Goal: Task Accomplishment & Management: Manage account settings

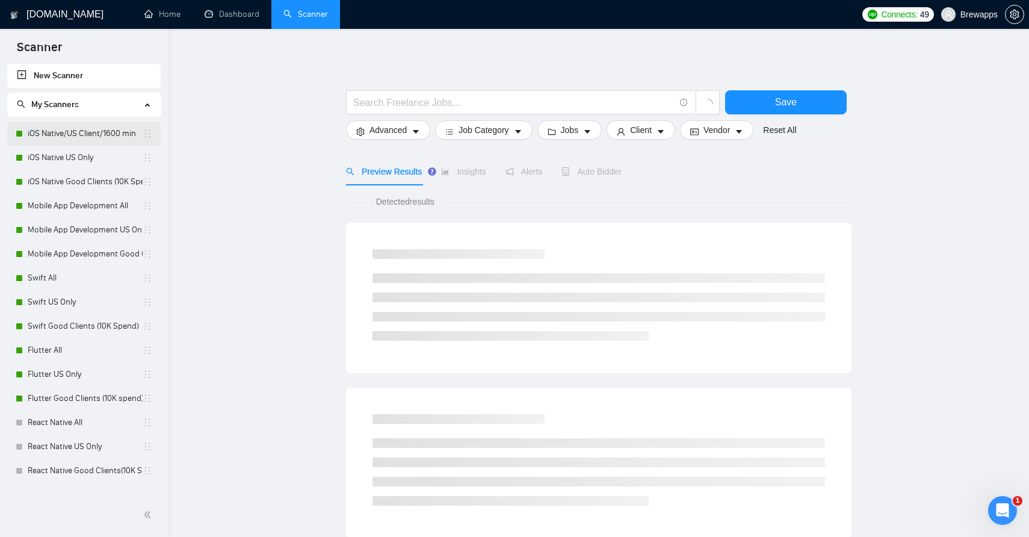
click at [64, 135] on link "iOS Native/US Client/1600 min" at bounding box center [85, 134] width 115 height 24
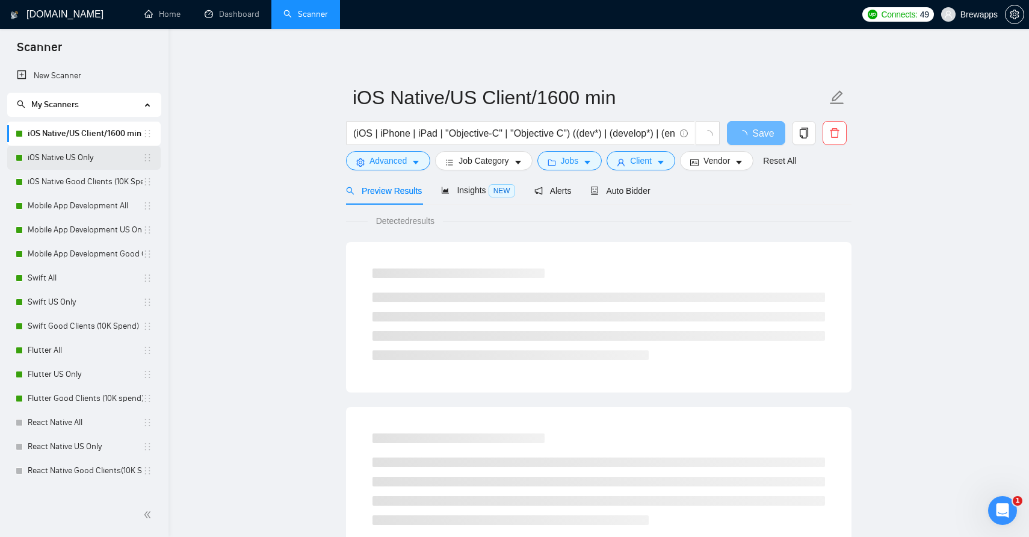
click at [58, 156] on link "iOS Native US Only" at bounding box center [85, 158] width 115 height 24
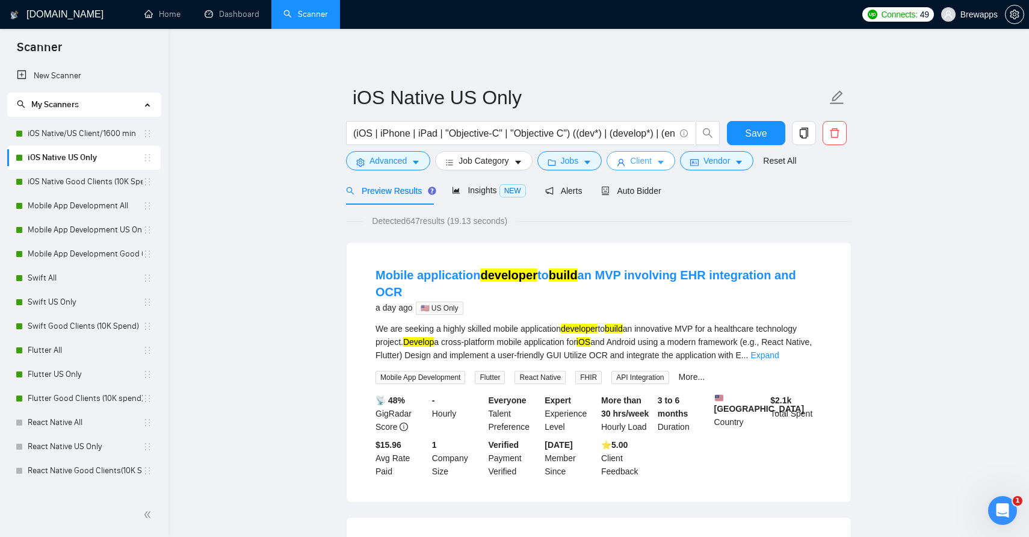
click at [652, 166] on span "Client" at bounding box center [641, 160] width 22 height 13
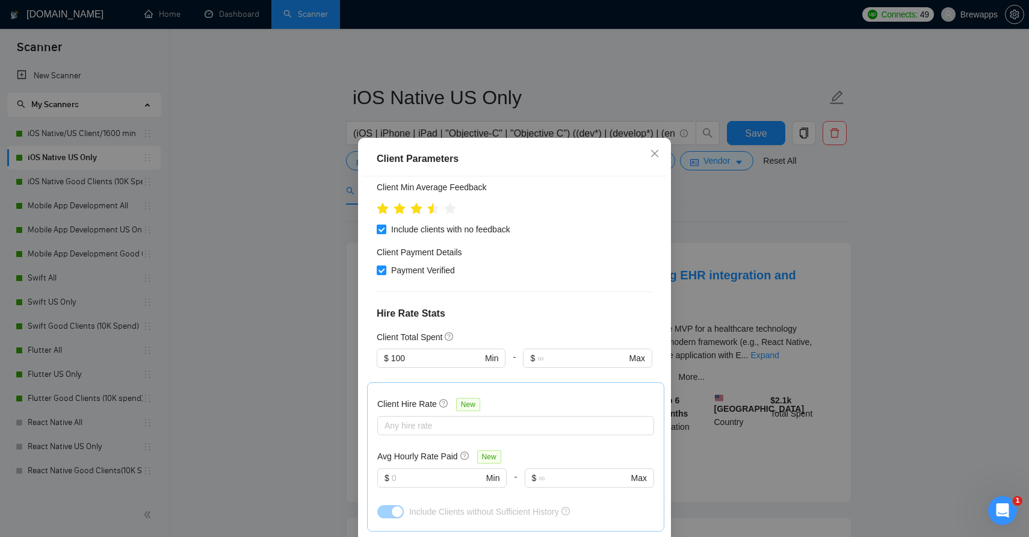
scroll to position [357, 0]
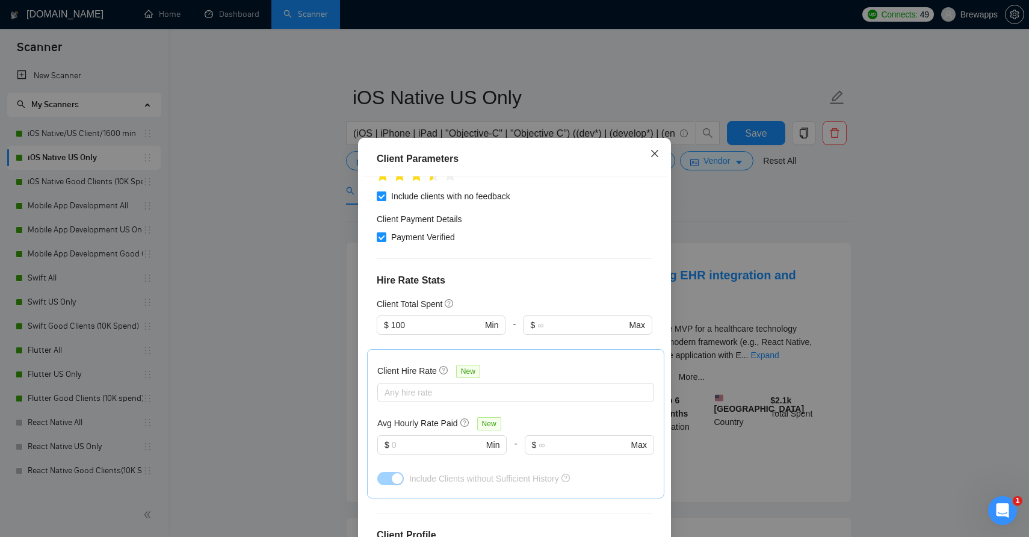
click at [655, 154] on icon "close" at bounding box center [654, 153] width 7 height 7
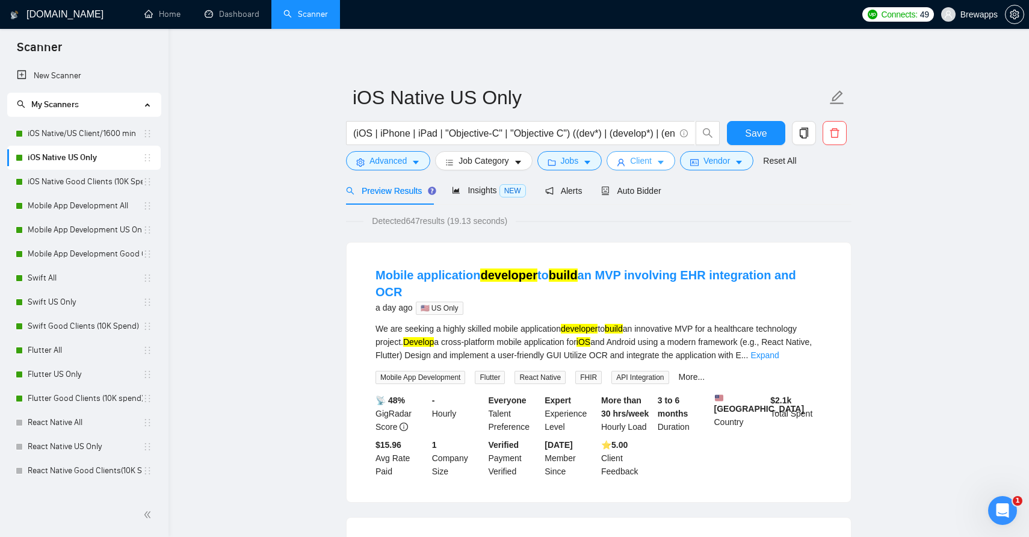
click at [647, 158] on span "Client" at bounding box center [641, 160] width 22 height 13
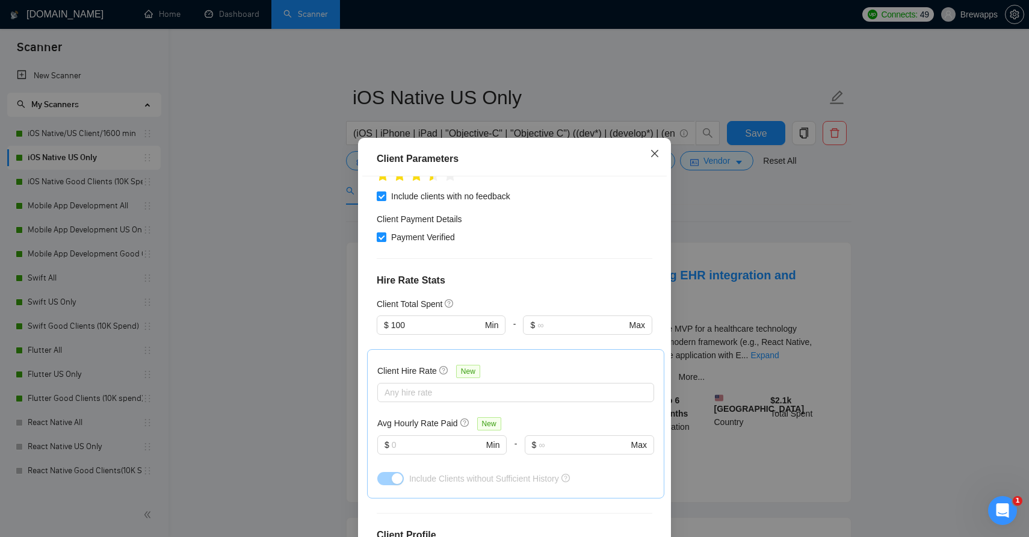
click at [659, 154] on icon "close" at bounding box center [655, 154] width 10 height 10
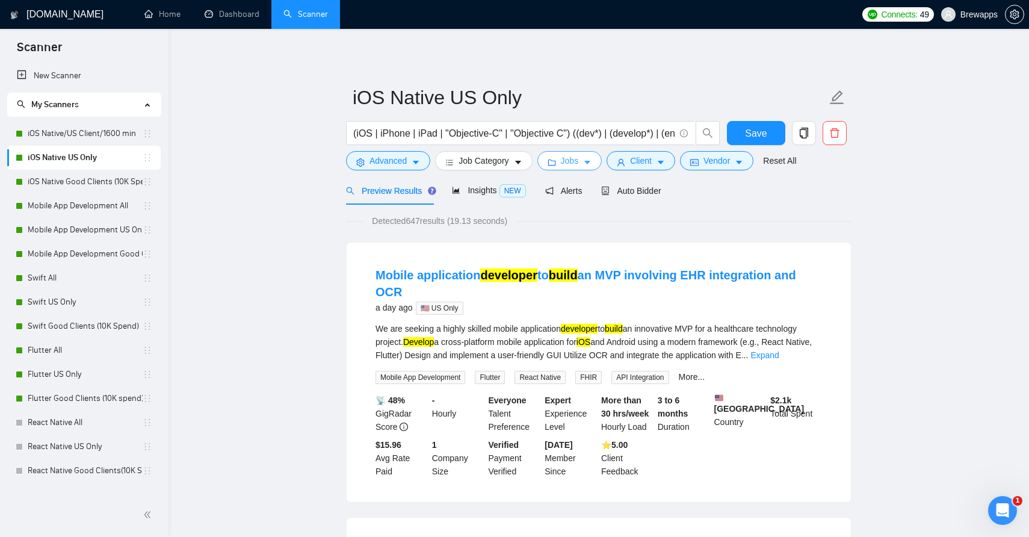
click at [591, 162] on icon "caret-down" at bounding box center [588, 163] width 6 height 4
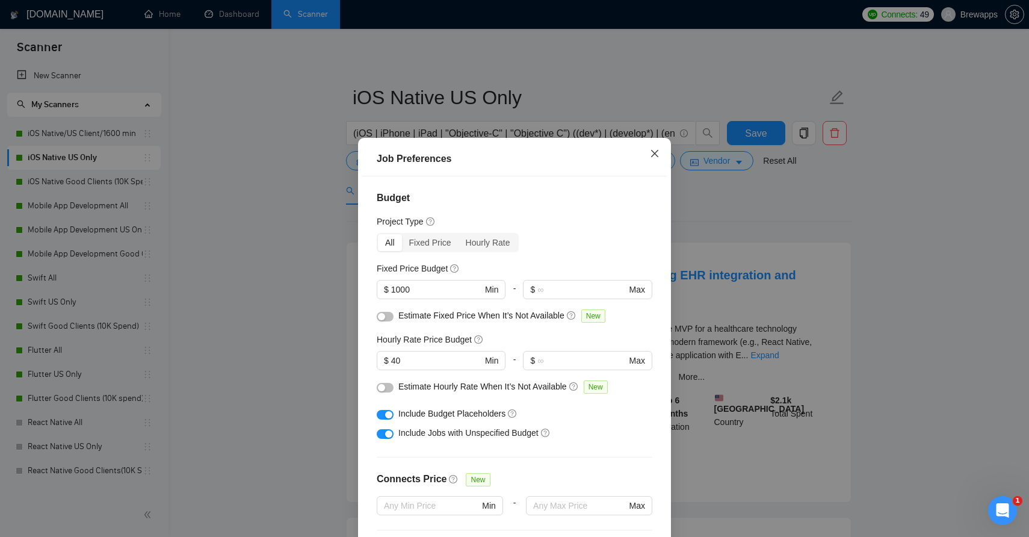
click at [656, 157] on icon "close" at bounding box center [655, 154] width 10 height 10
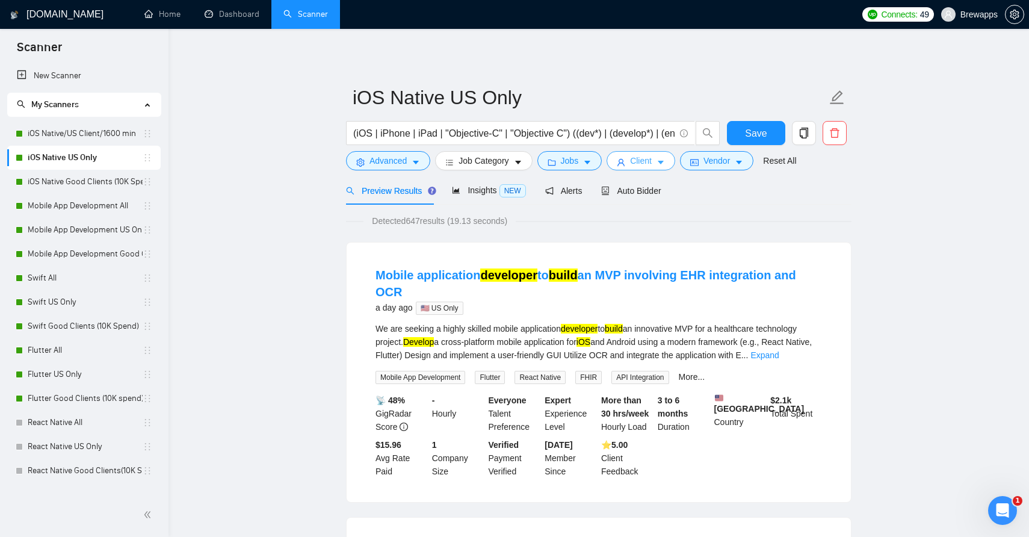
click at [647, 160] on span "Client" at bounding box center [641, 160] width 22 height 13
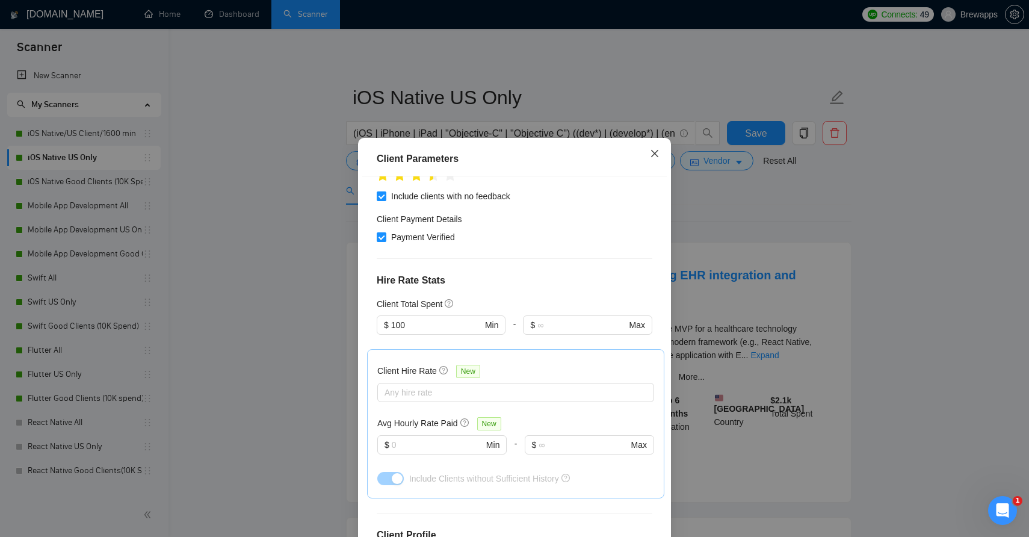
click at [653, 155] on icon "close" at bounding box center [654, 153] width 7 height 7
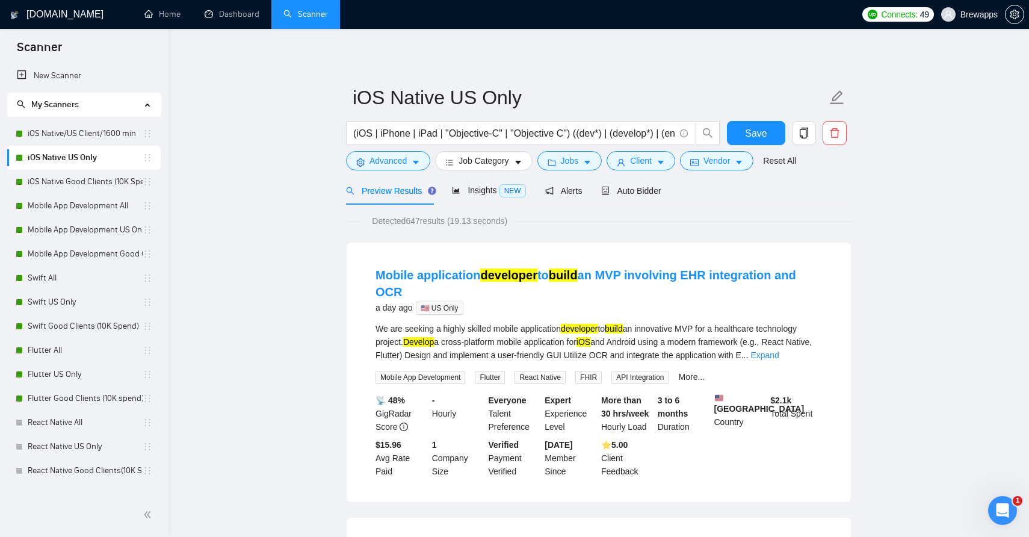
click at [116, 146] on link "iOS Native US Only" at bounding box center [85, 158] width 115 height 24
click at [116, 131] on link "iOS Native/US Client/1600 min" at bounding box center [85, 134] width 115 height 24
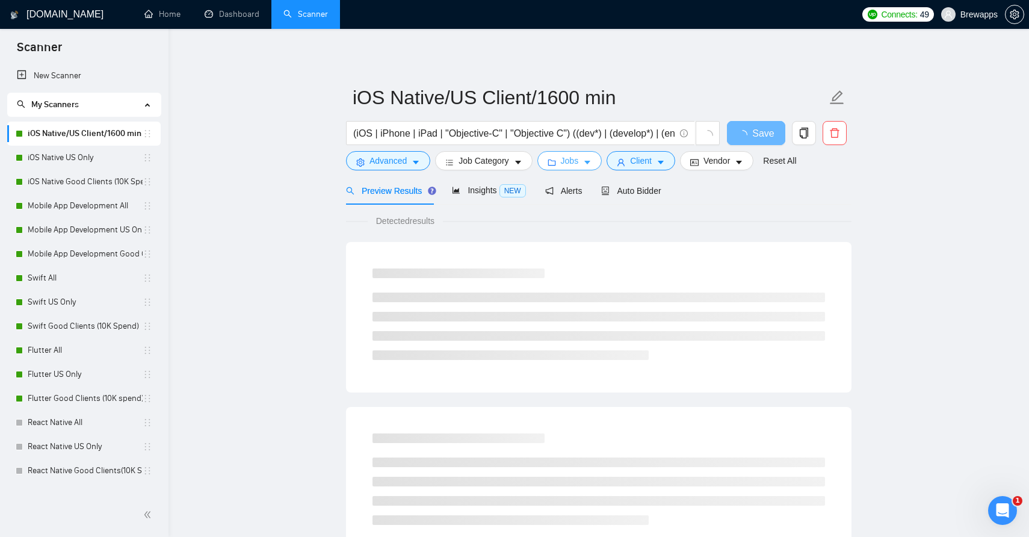
click at [583, 163] on button "Jobs" at bounding box center [570, 160] width 65 height 19
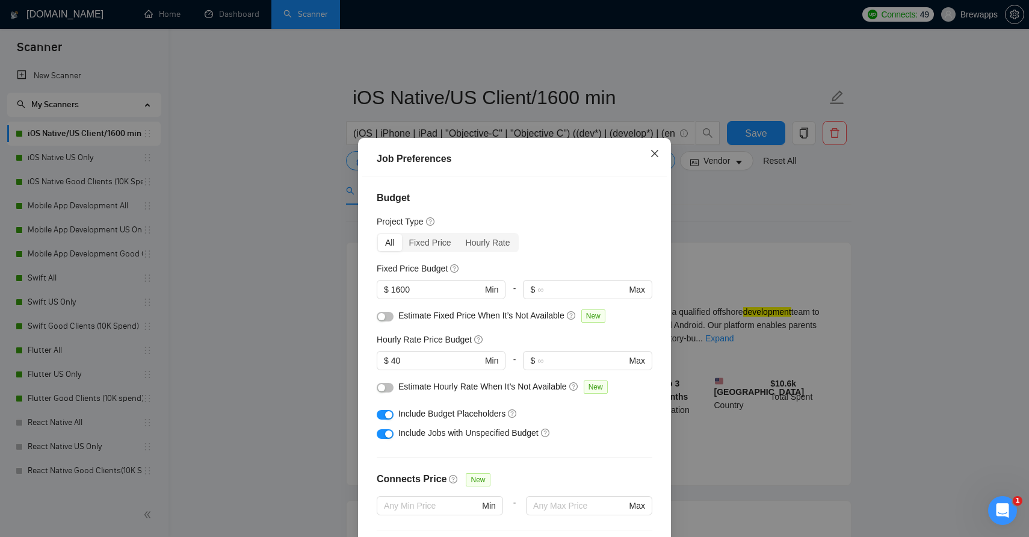
click at [654, 158] on icon "close" at bounding box center [655, 154] width 10 height 10
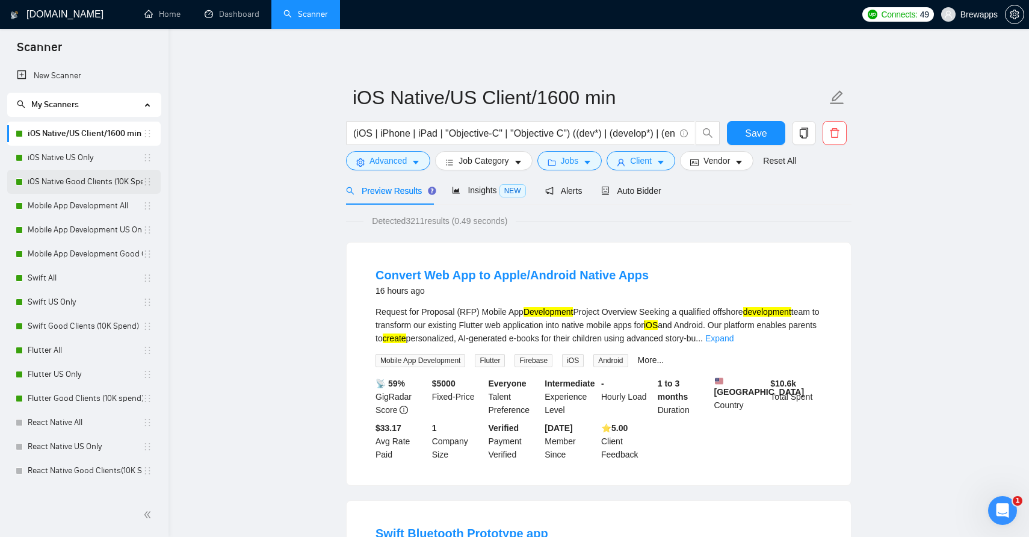
click at [105, 184] on link "iOS Native Good Clients (10K Spend)" at bounding box center [85, 182] width 115 height 24
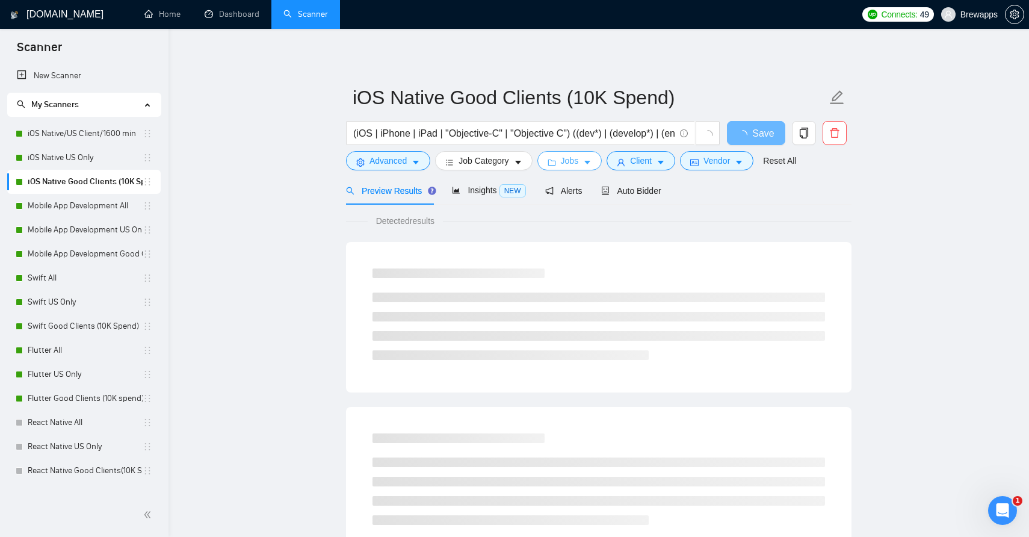
click at [574, 167] on span "Jobs" at bounding box center [570, 160] width 18 height 13
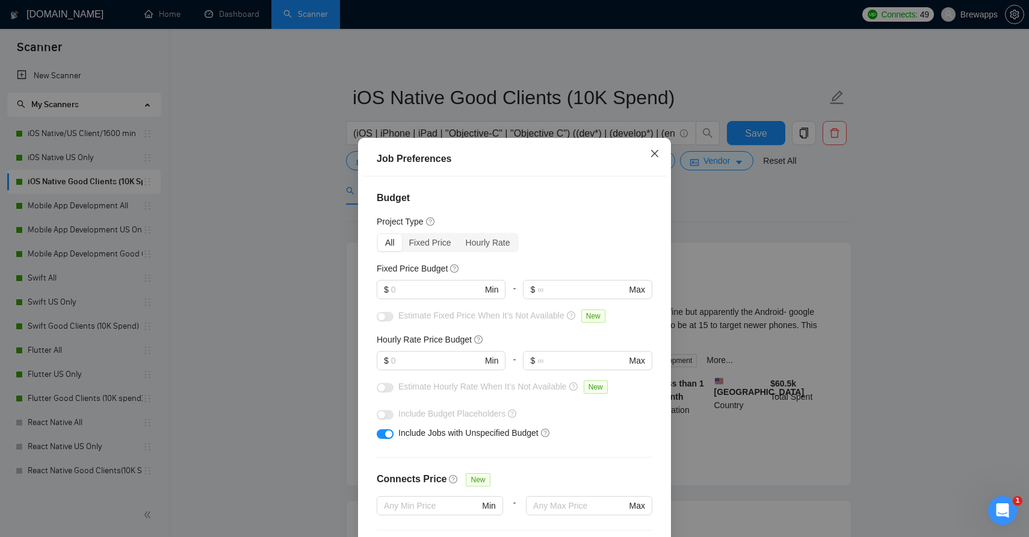
click at [659, 157] on icon "close" at bounding box center [655, 154] width 10 height 10
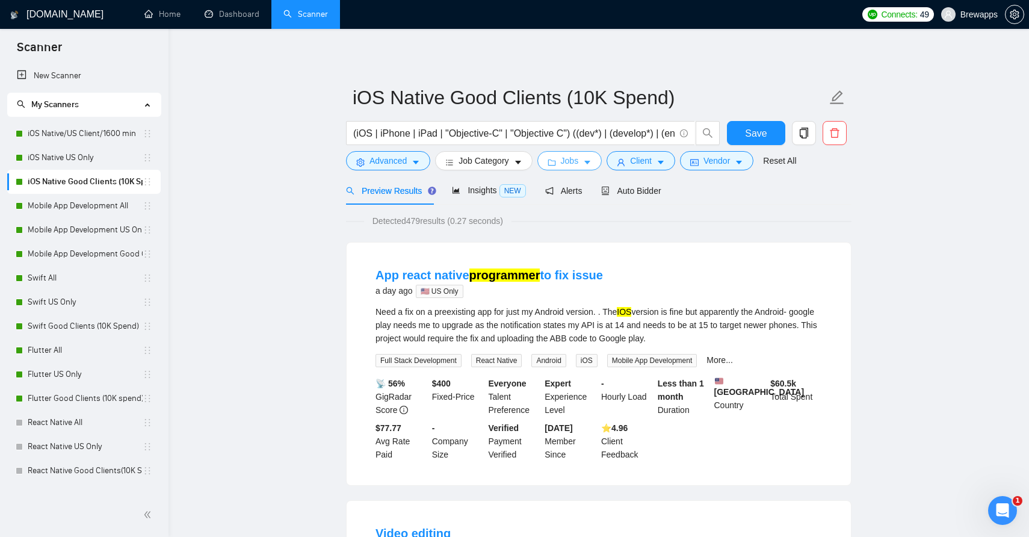
click at [592, 163] on icon "caret-down" at bounding box center [587, 162] width 8 height 8
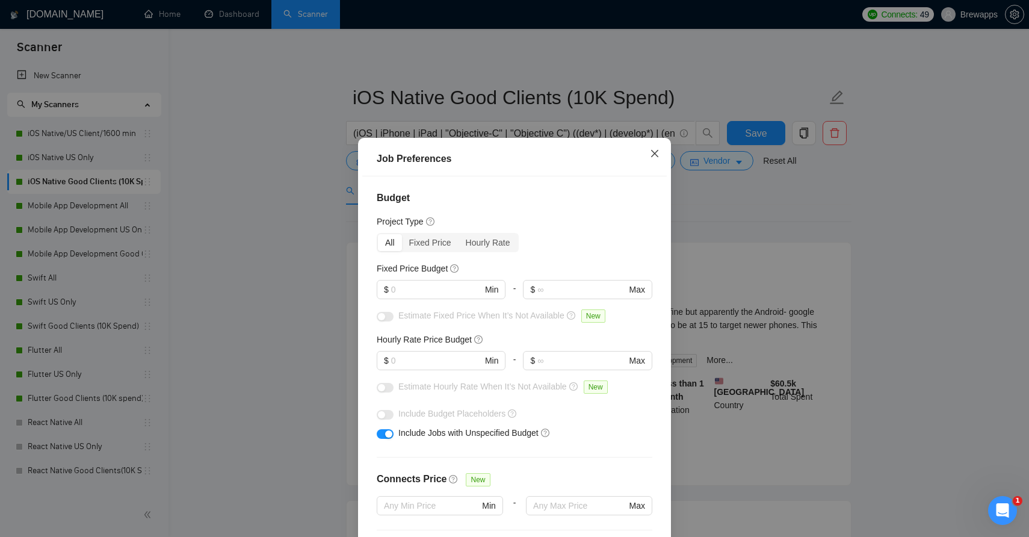
click at [654, 154] on icon "close" at bounding box center [655, 154] width 10 height 10
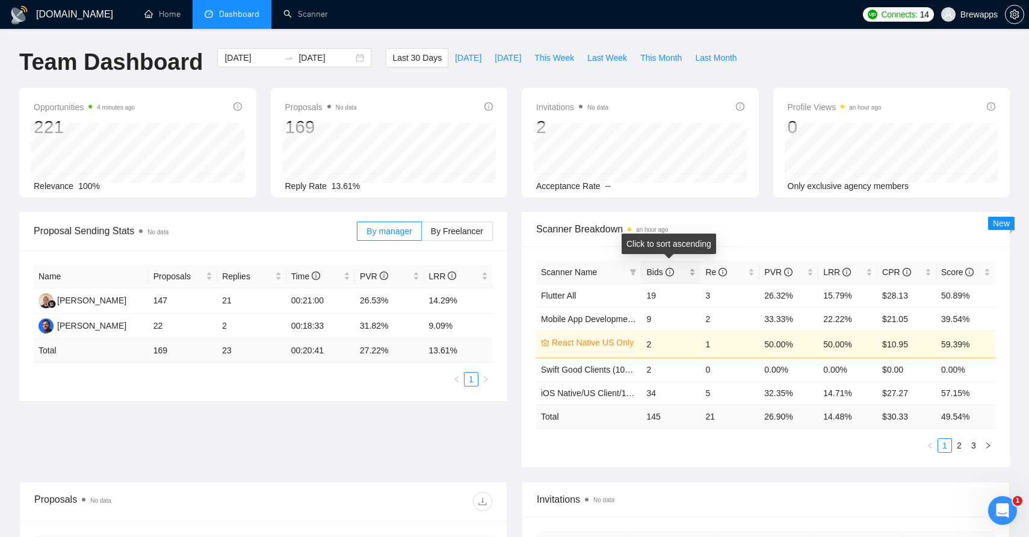
click at [657, 271] on span "Bids" at bounding box center [660, 272] width 27 height 10
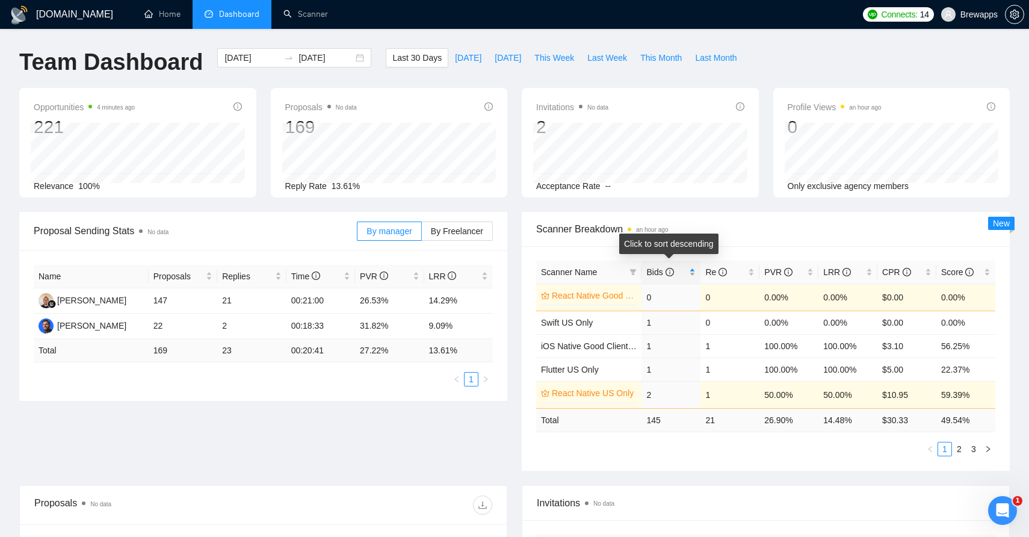
click at [657, 271] on span "Bids" at bounding box center [660, 272] width 27 height 10
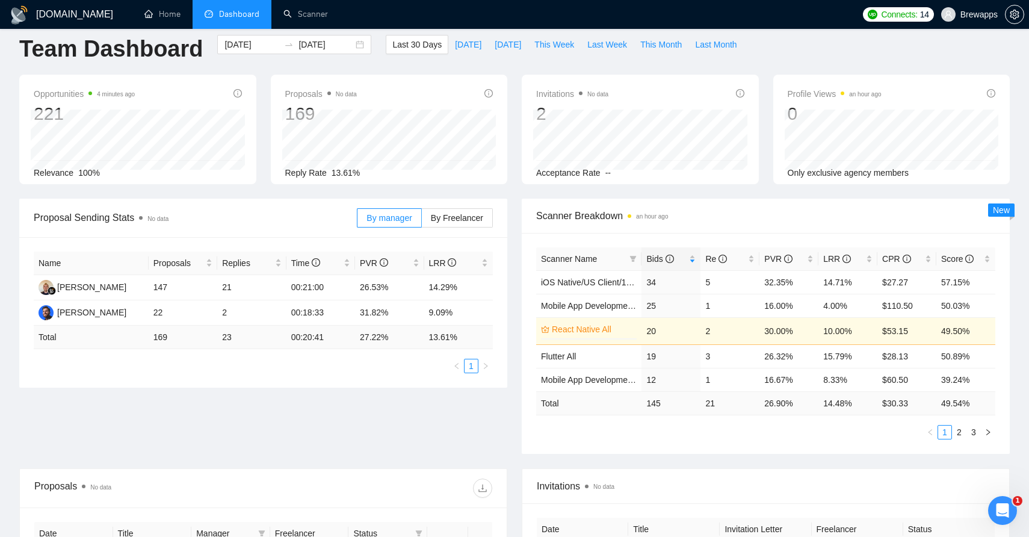
scroll to position [15, 0]
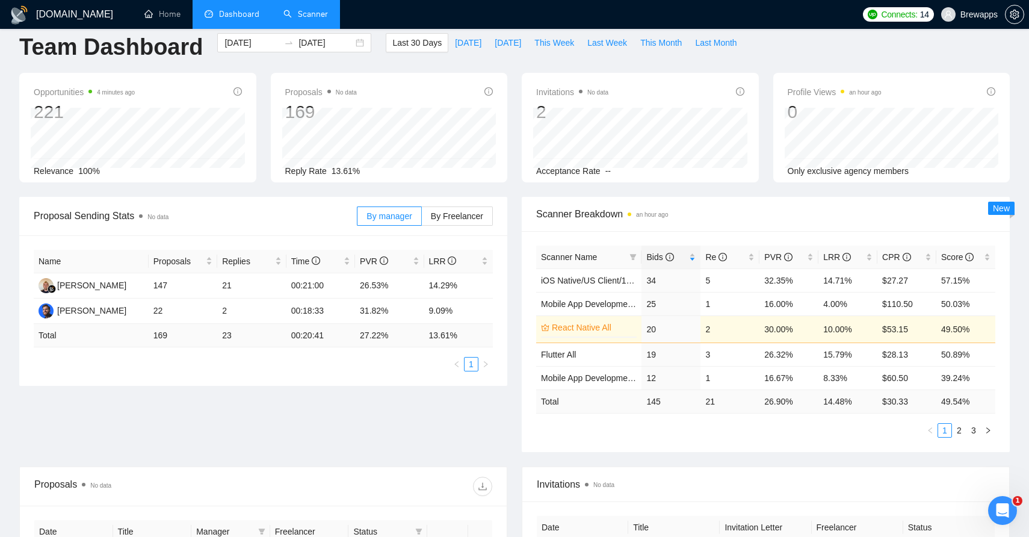
click at [305, 10] on link "Scanner" at bounding box center [306, 14] width 45 height 10
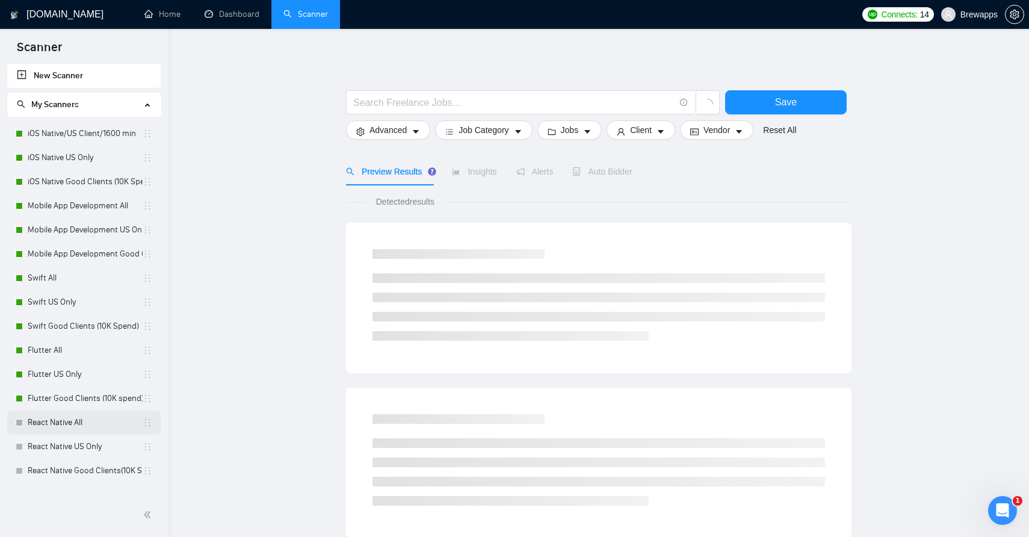
click at [72, 420] on link "React Native All" at bounding box center [85, 423] width 115 height 24
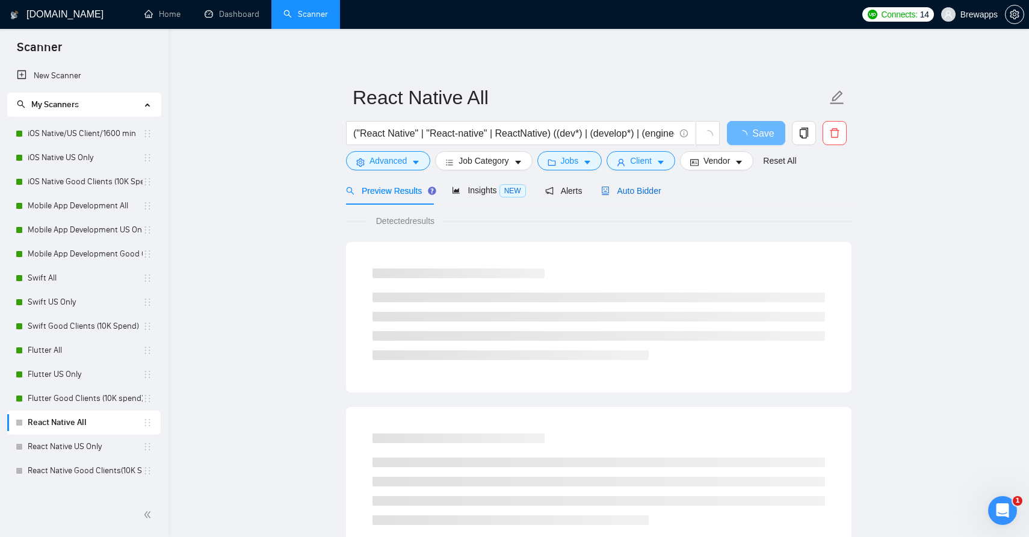
click at [645, 193] on span "Auto Bidder" at bounding box center [631, 191] width 60 height 10
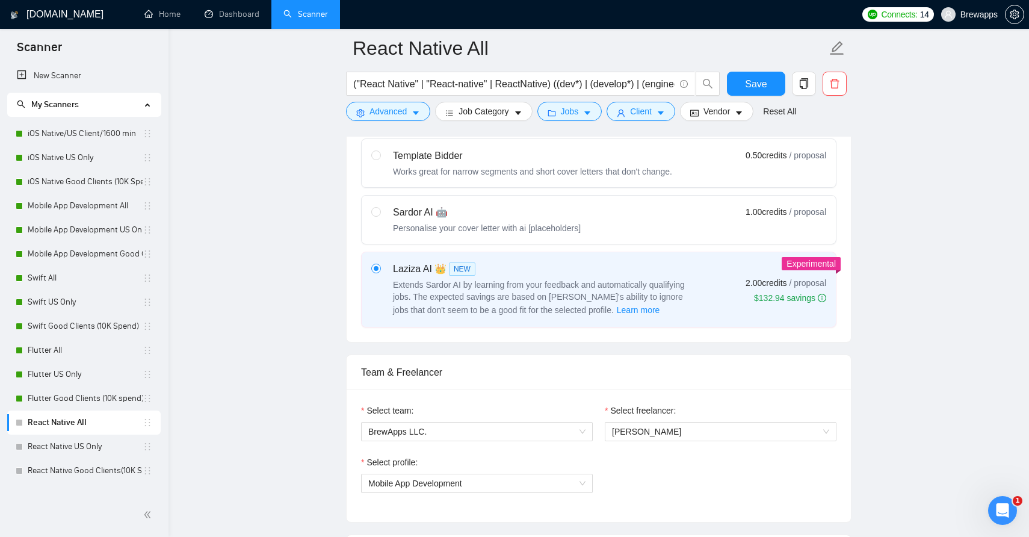
scroll to position [333, 0]
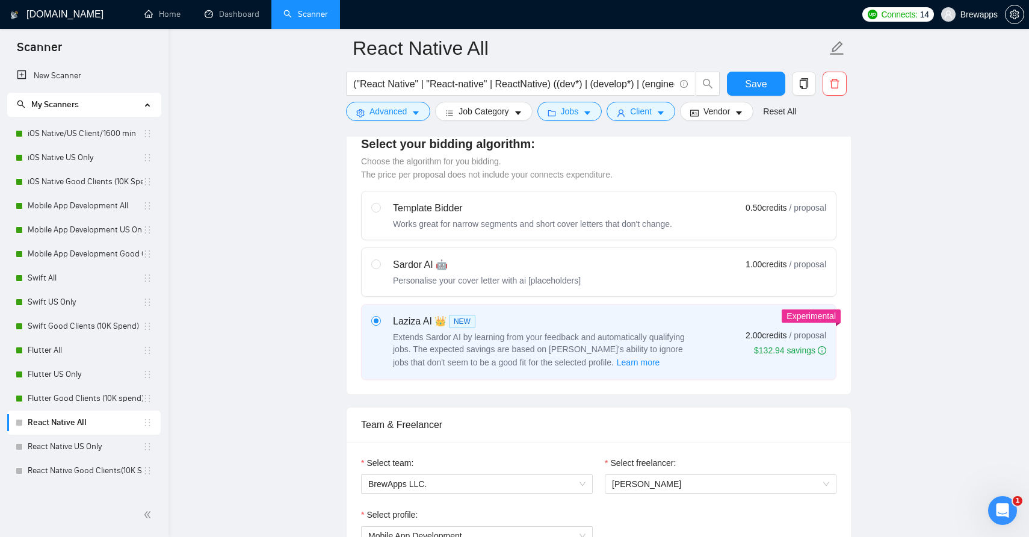
click at [430, 271] on div "Sardor AI 🤖" at bounding box center [487, 265] width 188 height 14
click at [380, 268] on input "radio" at bounding box center [375, 263] width 8 height 8
radio input "true"
radio input "false"
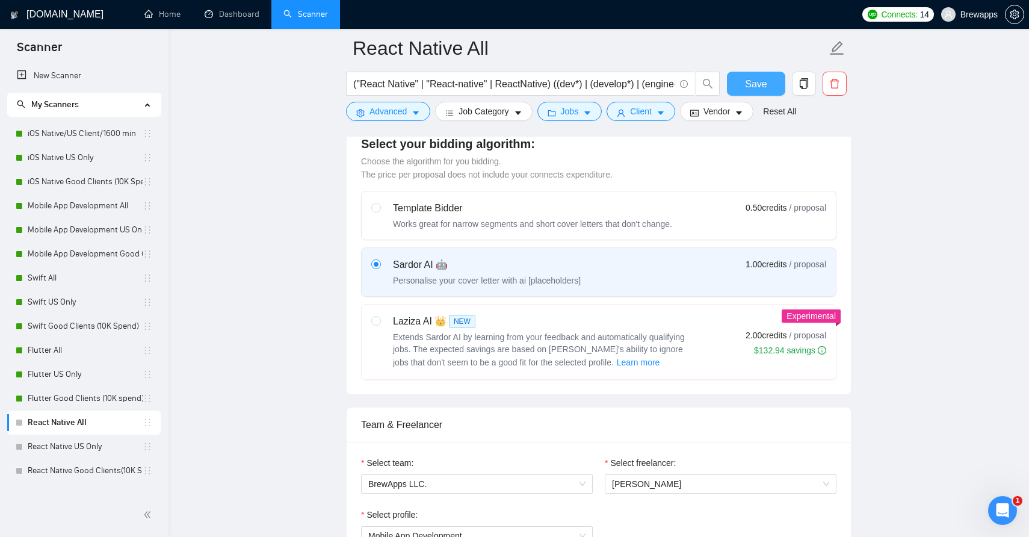
click at [758, 85] on span "Save" at bounding box center [756, 83] width 22 height 15
click at [86, 445] on link "React Native US Only" at bounding box center [85, 447] width 115 height 24
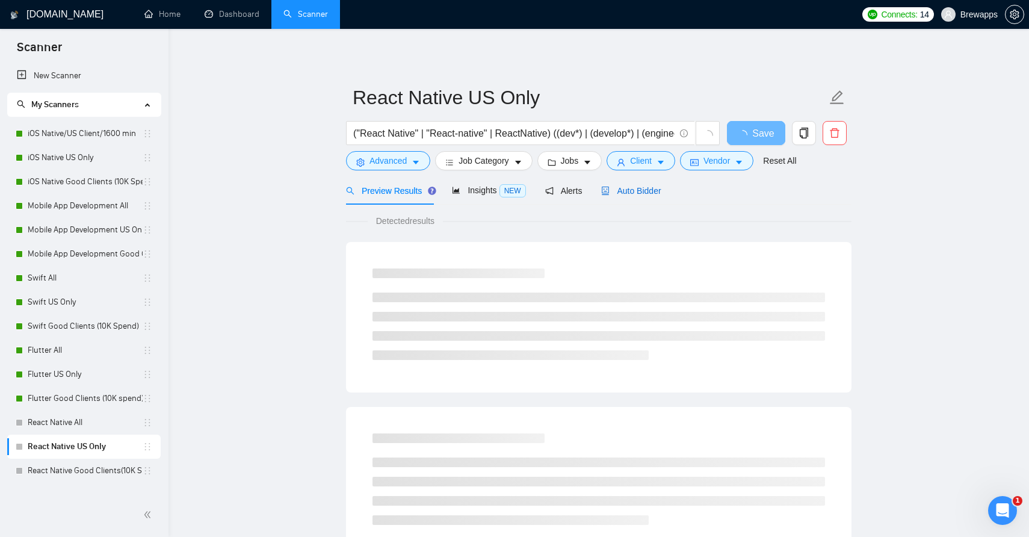
click at [651, 191] on span "Auto Bidder" at bounding box center [631, 191] width 60 height 10
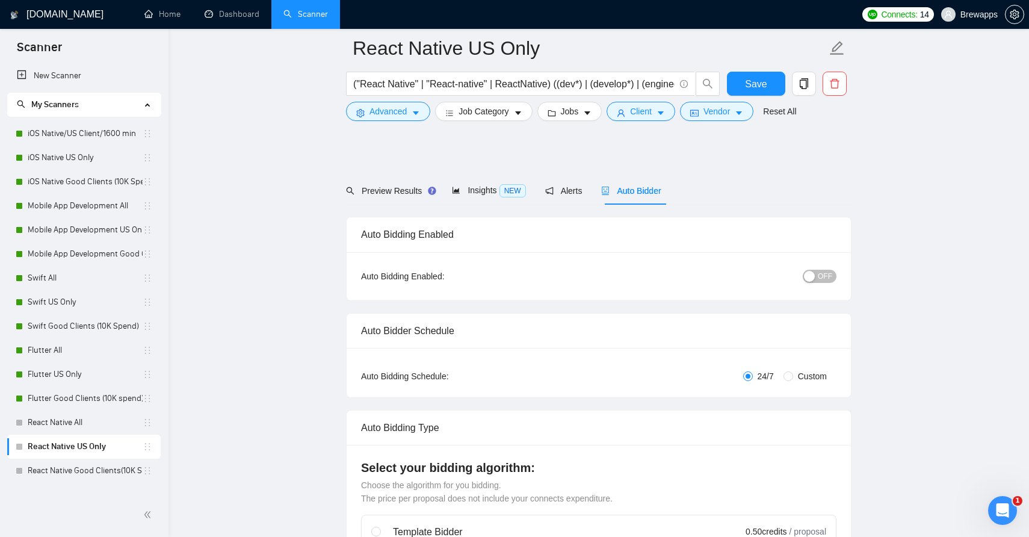
scroll to position [249, 0]
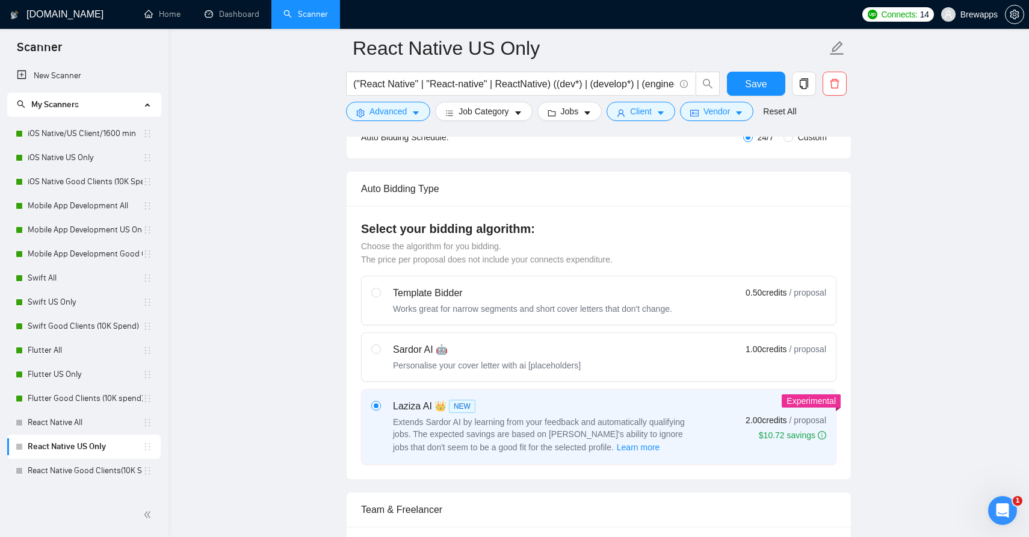
click at [543, 343] on div "Sardor AI 🤖" at bounding box center [487, 350] width 188 height 14
click at [380, 344] on input "radio" at bounding box center [375, 348] width 8 height 8
radio input "true"
radio input "false"
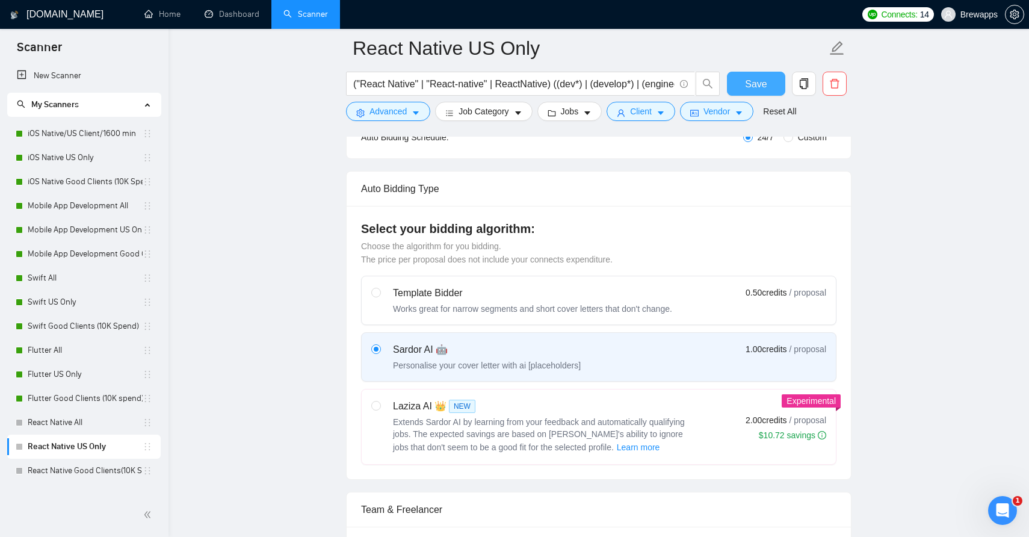
click at [765, 82] on span "Save" at bounding box center [756, 83] width 22 height 15
click at [101, 468] on link "React Native Good Clients(10K Spend)" at bounding box center [85, 471] width 115 height 24
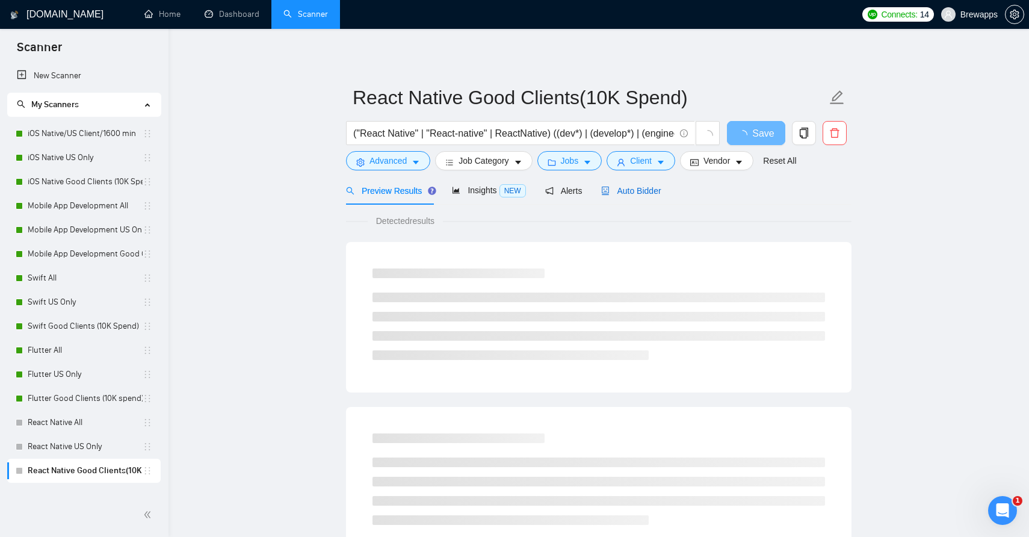
click at [629, 193] on span "Auto Bidder" at bounding box center [631, 191] width 60 height 10
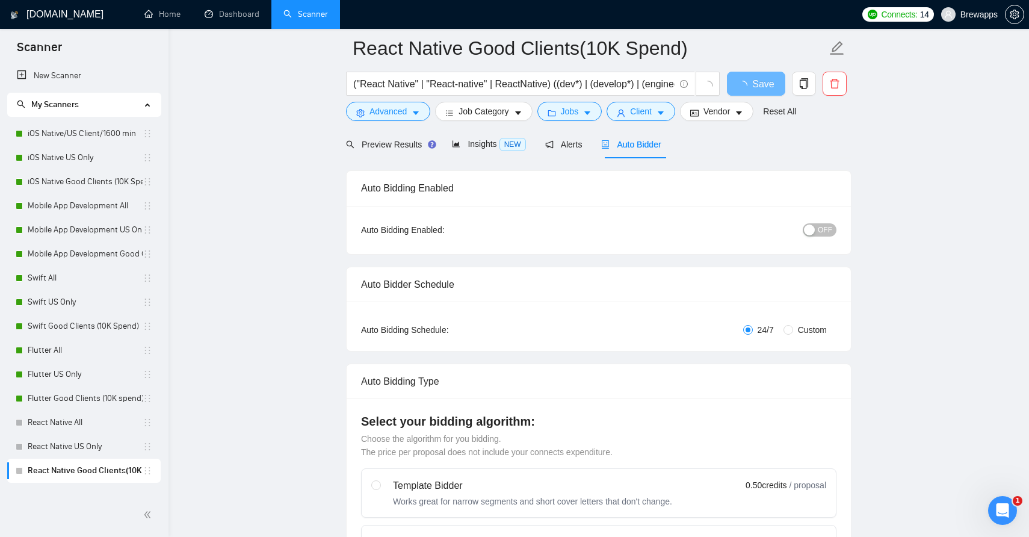
scroll to position [261, 0]
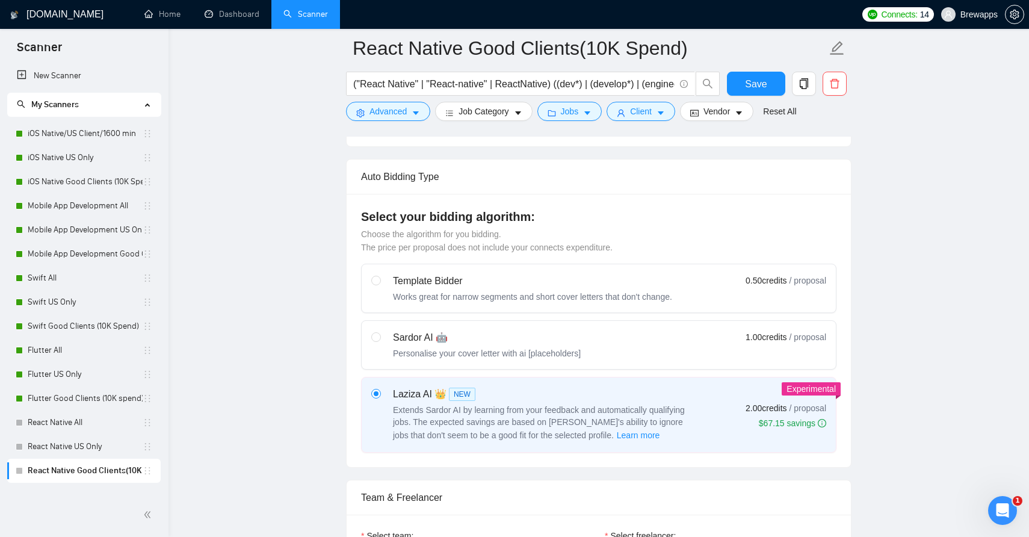
click at [482, 341] on div "Sardor AI 🤖" at bounding box center [487, 337] width 188 height 14
click at [380, 341] on input "radio" at bounding box center [375, 336] width 8 height 8
radio input "true"
radio input "false"
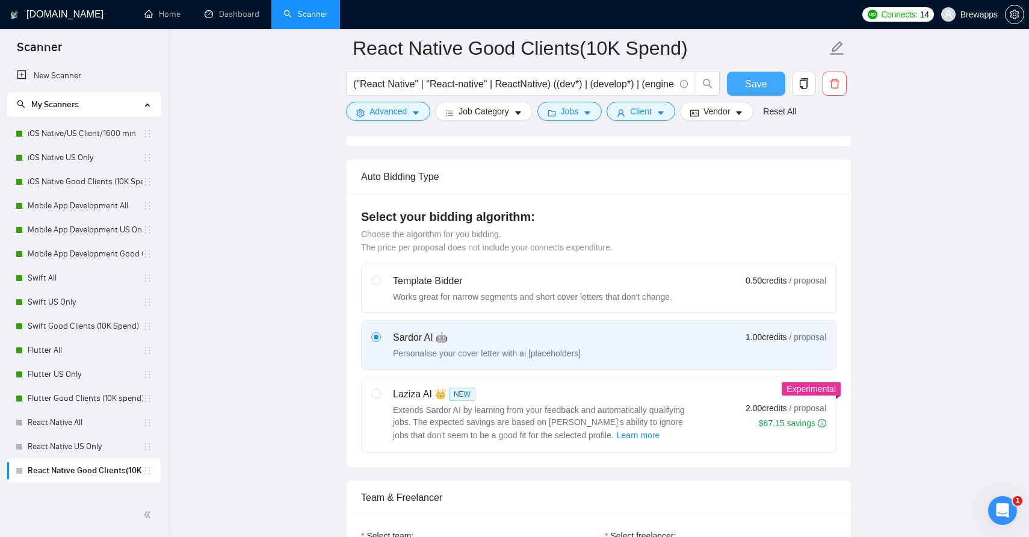
click at [757, 85] on span "Save" at bounding box center [756, 83] width 22 height 15
click at [230, 14] on link "Dashboard" at bounding box center [232, 14] width 55 height 10
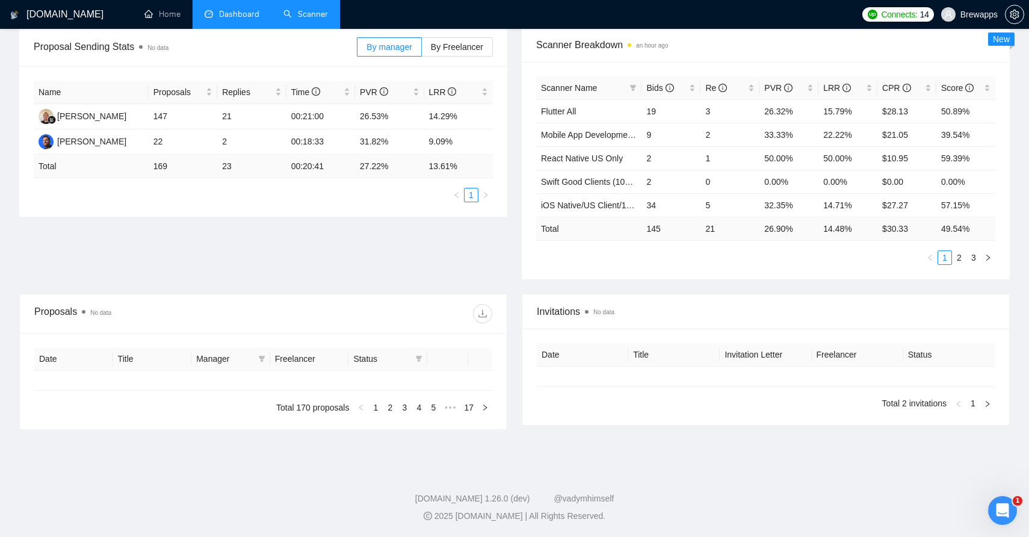
type input "2025-07-18"
type input "2025-08-17"
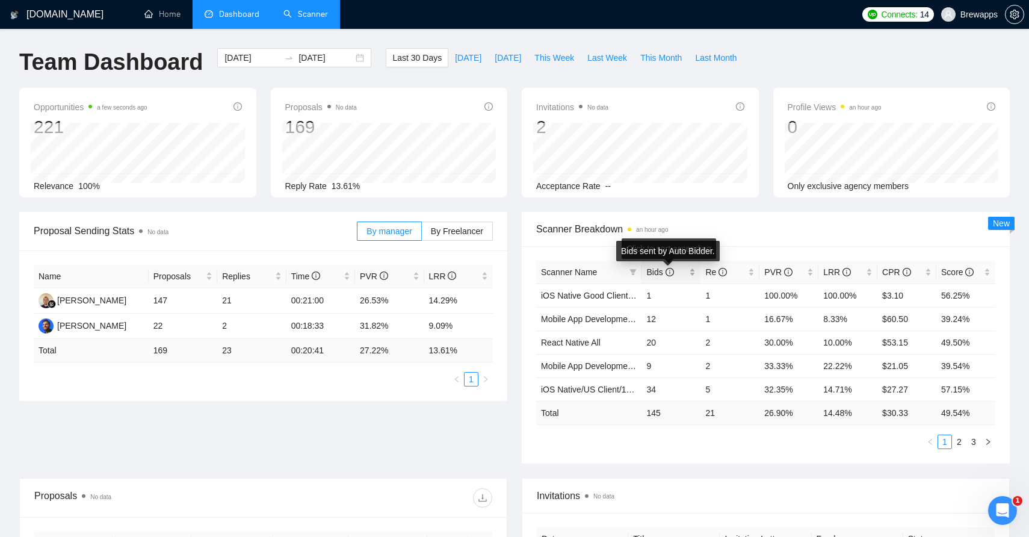
click at [667, 268] on icon "info-circle" at bounding box center [670, 272] width 8 height 8
drag, startPoint x: 643, startPoint y: 268, endPoint x: 659, endPoint y: 270, distance: 16.4
click at [659, 270] on div "Bids" at bounding box center [671, 271] width 49 height 13
click at [663, 274] on span "Bids" at bounding box center [660, 272] width 27 height 10
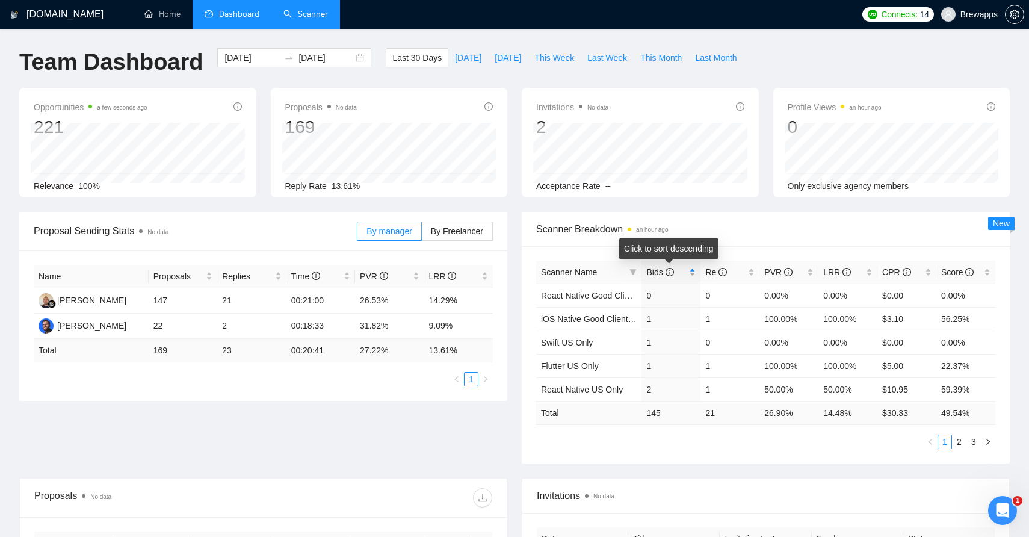
click at [663, 274] on span "Bids" at bounding box center [660, 272] width 27 height 10
click at [618, 319] on link "Mobile App Development All" at bounding box center [593, 319] width 105 height 10
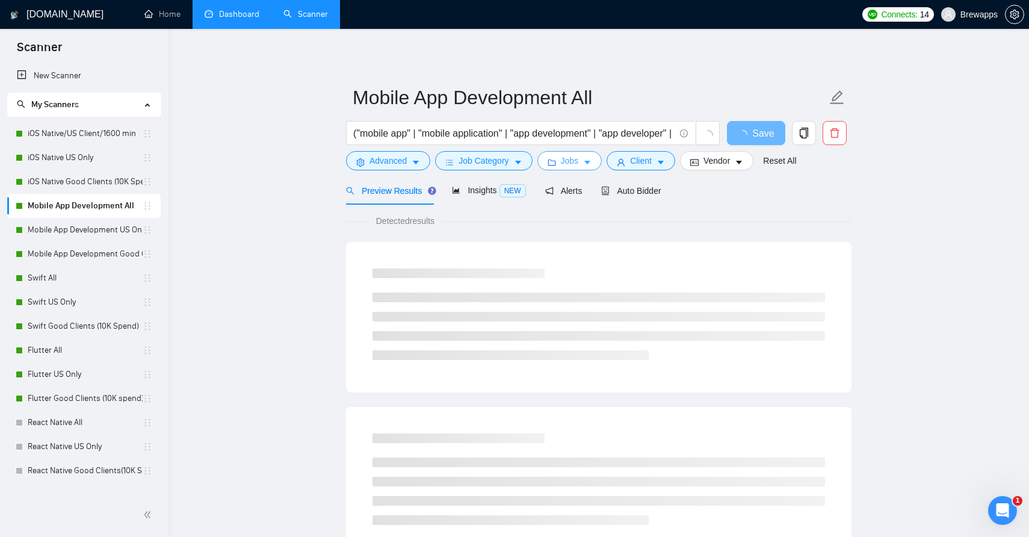
click at [592, 166] on icon "caret-down" at bounding box center [587, 162] width 8 height 8
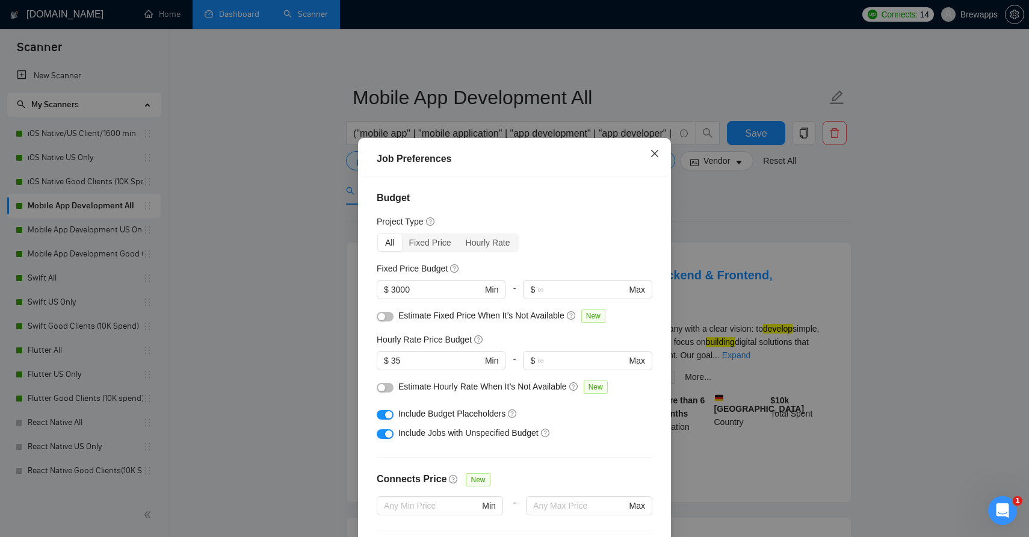
click at [654, 157] on icon "close" at bounding box center [655, 154] width 10 height 10
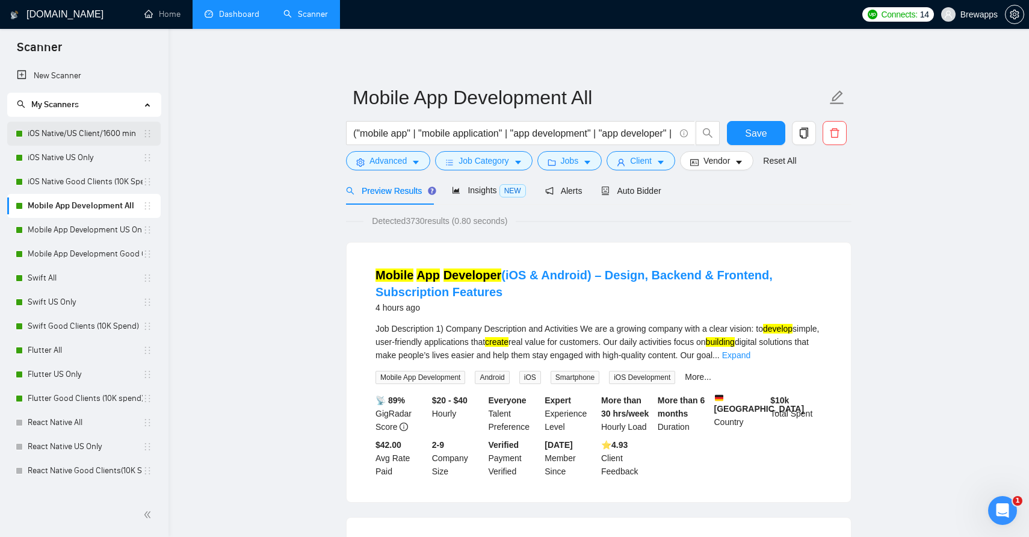
click at [119, 135] on link "iOS Native/US Client/1600 min" at bounding box center [85, 134] width 115 height 24
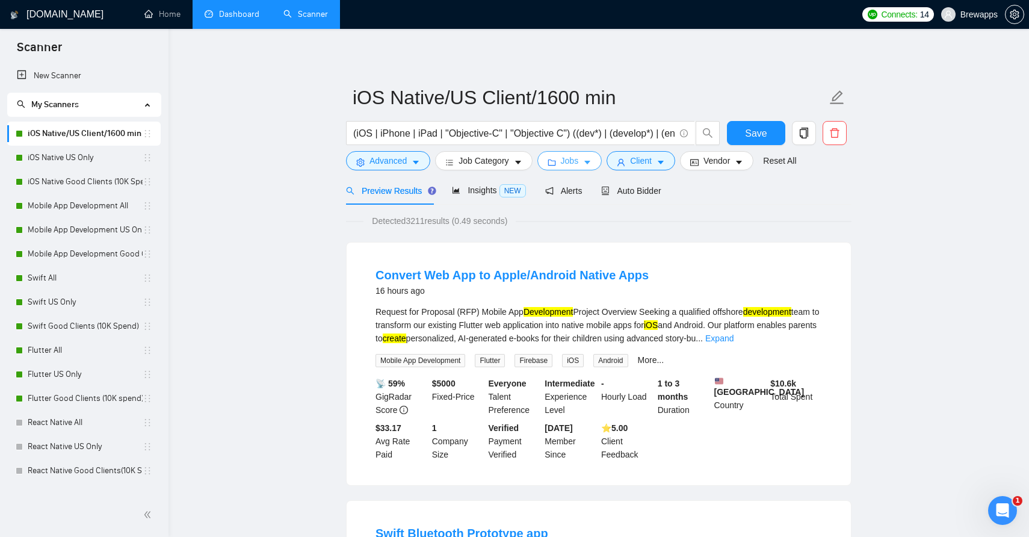
click at [575, 165] on span "Jobs" at bounding box center [570, 160] width 18 height 13
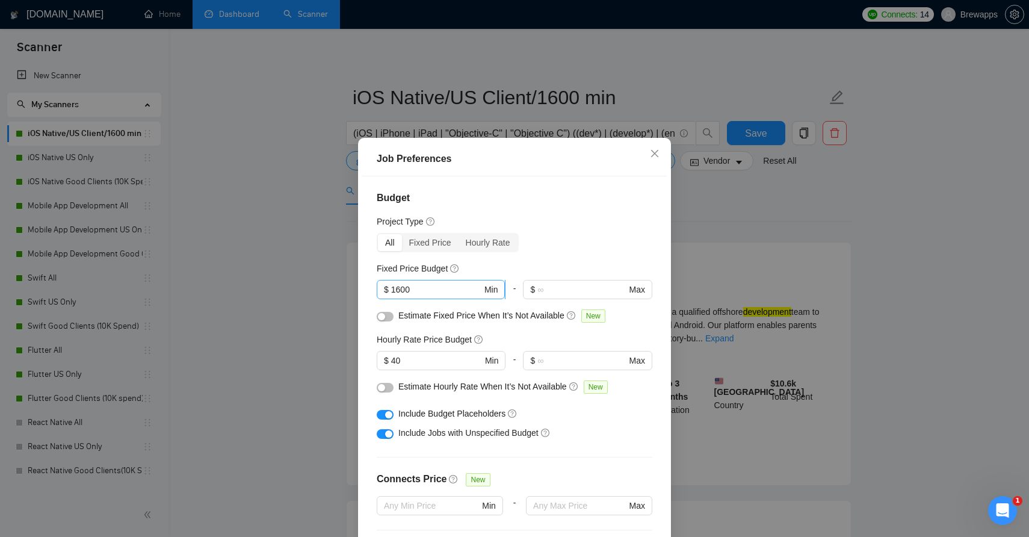
click at [410, 287] on input "1600" at bounding box center [436, 289] width 91 height 13
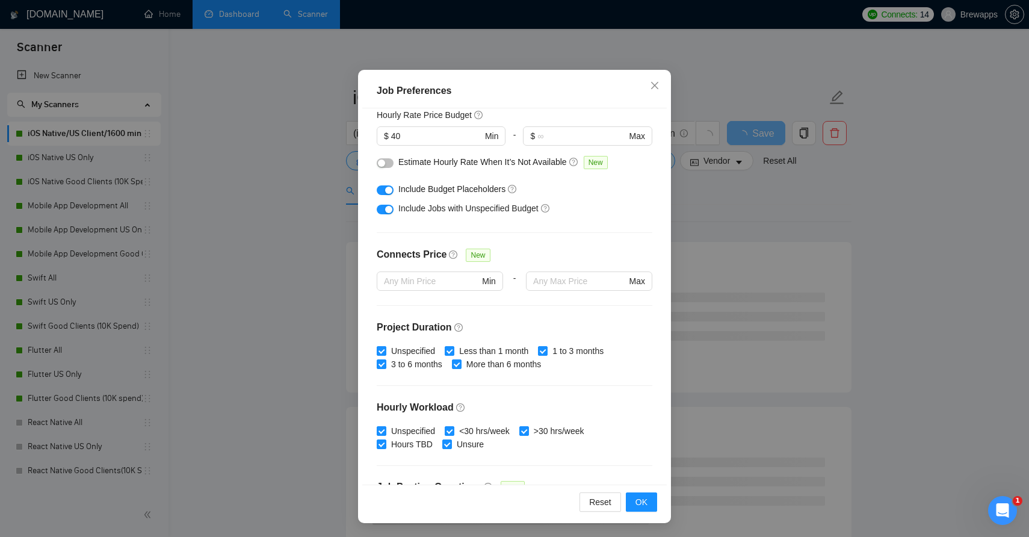
scroll to position [105, 0]
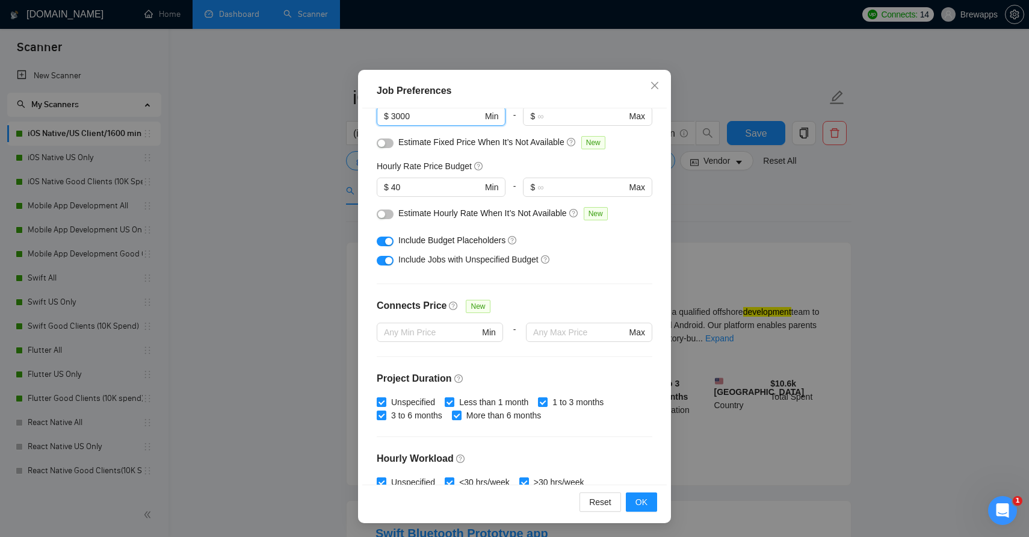
type input "3000"
click at [387, 245] on button "button" at bounding box center [385, 242] width 17 height 10
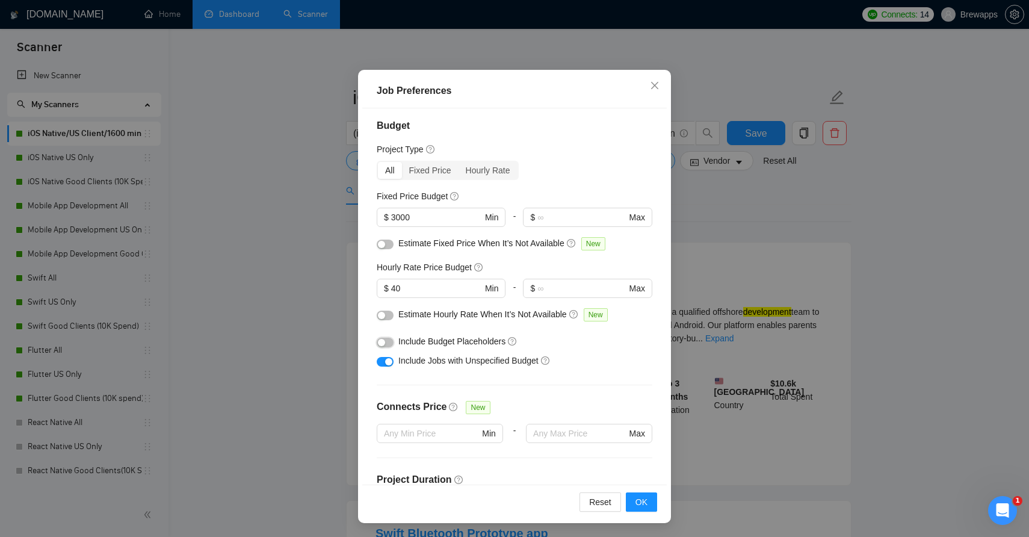
scroll to position [0, 0]
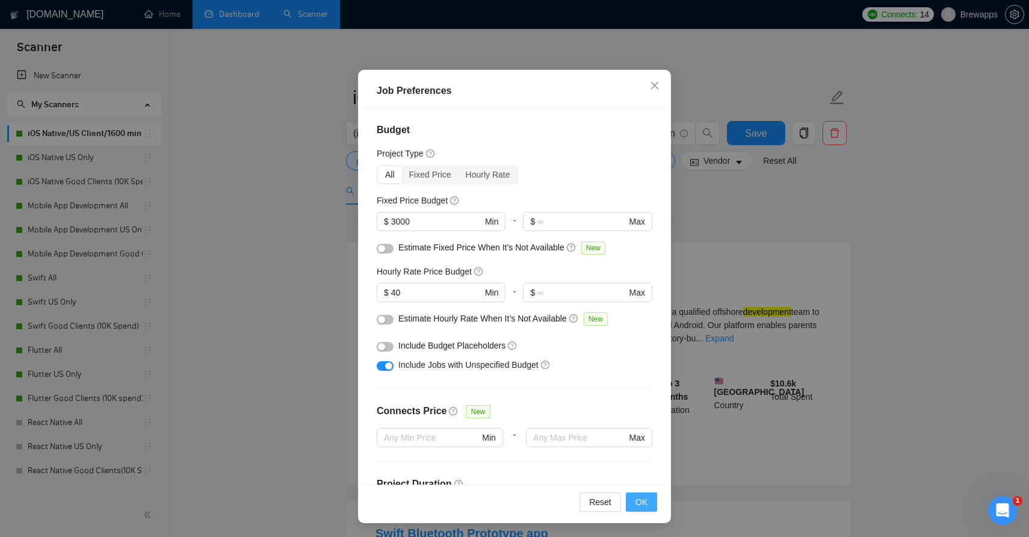
click at [646, 499] on span "OK" at bounding box center [642, 501] width 12 height 13
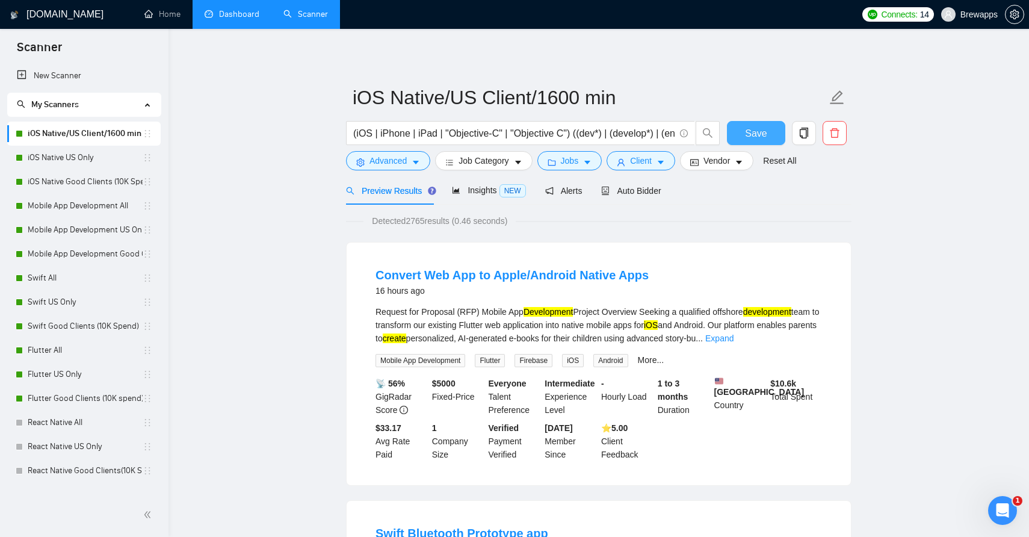
click at [764, 134] on span "Save" at bounding box center [756, 133] width 22 height 15
click at [572, 164] on span "Jobs" at bounding box center [570, 160] width 18 height 13
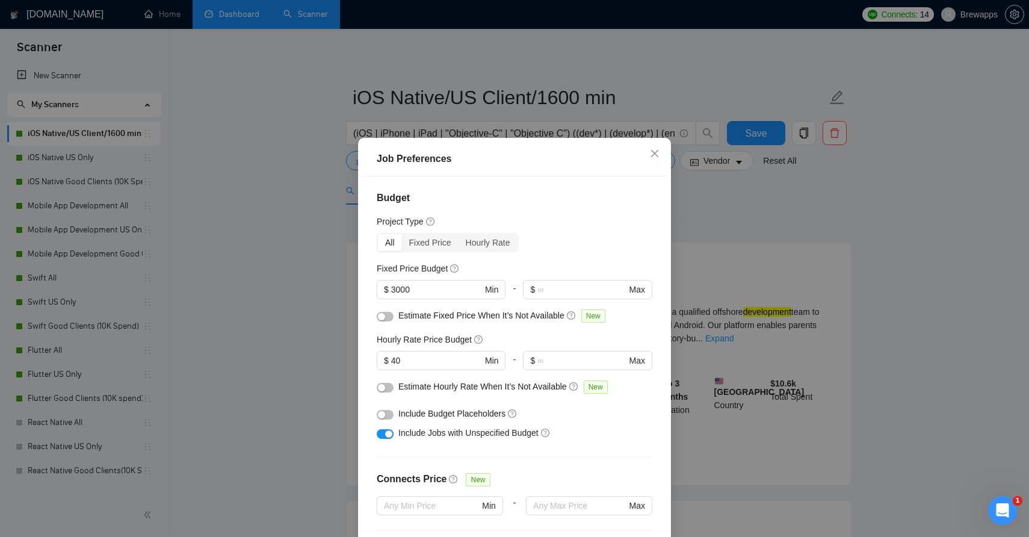
click at [390, 433] on div "button" at bounding box center [388, 433] width 7 height 7
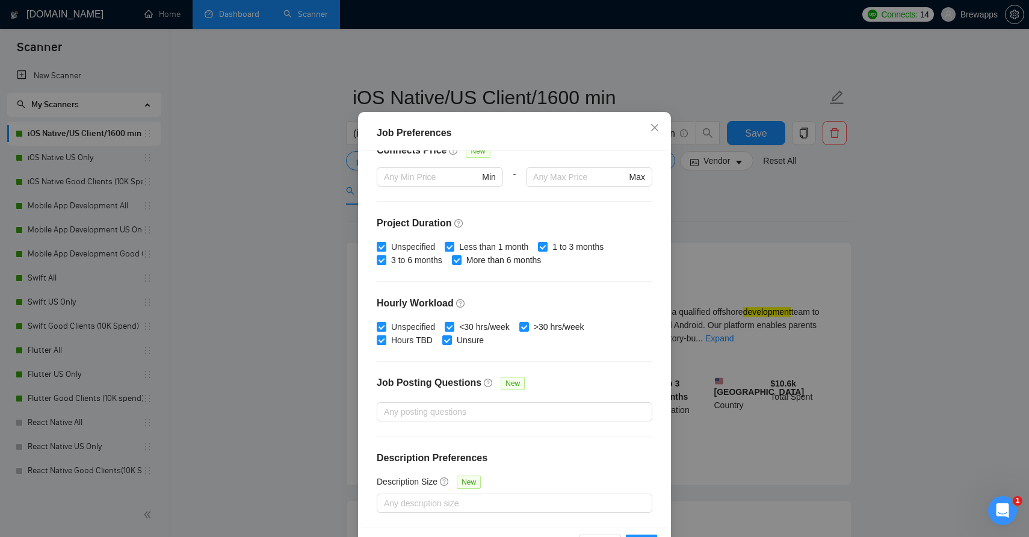
scroll to position [68, 0]
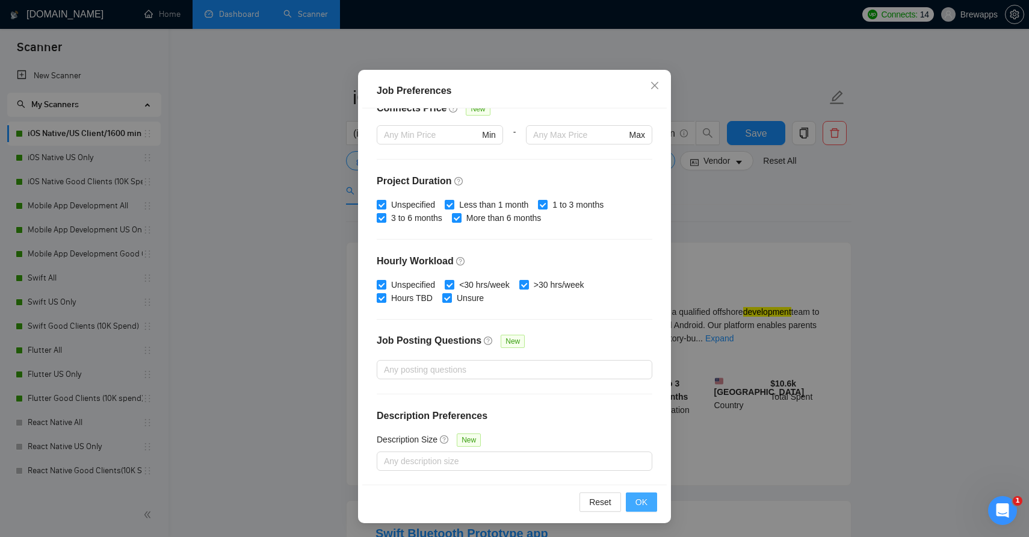
click at [647, 500] on span "OK" at bounding box center [642, 501] width 12 height 13
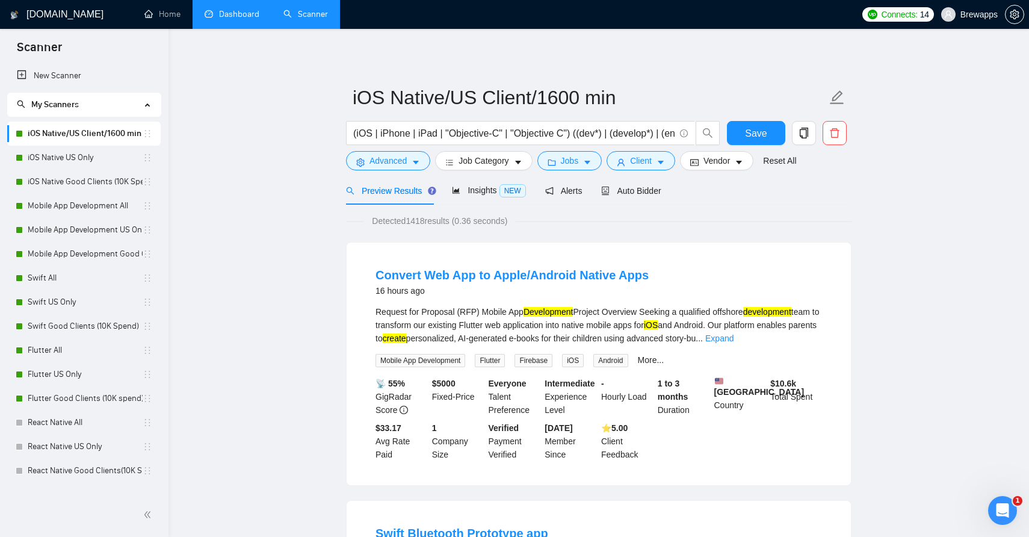
scroll to position [2, 0]
click at [749, 138] on span "Save" at bounding box center [756, 133] width 22 height 15
click at [104, 208] on link "Mobile App Development All" at bounding box center [85, 206] width 115 height 24
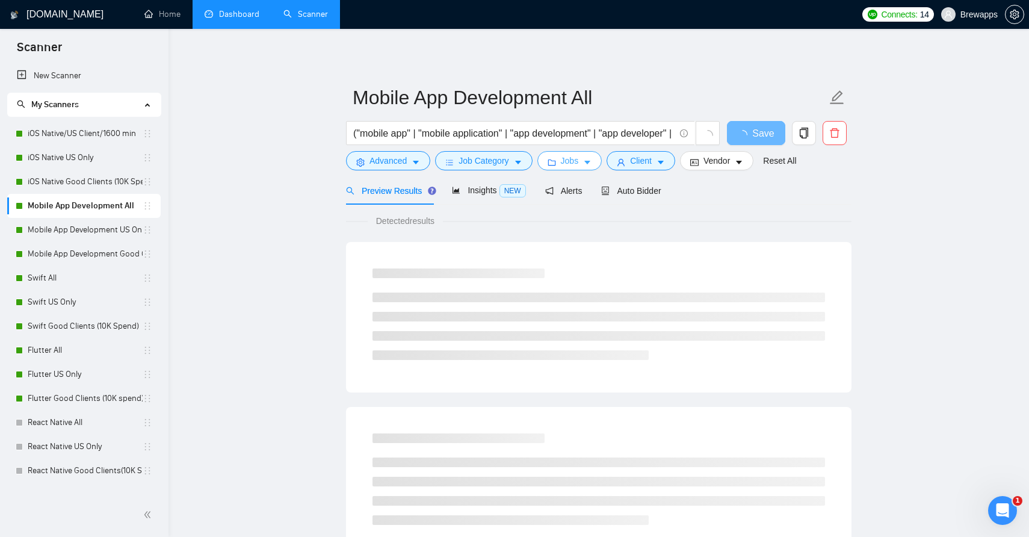
click at [596, 166] on button "Jobs" at bounding box center [570, 160] width 65 height 19
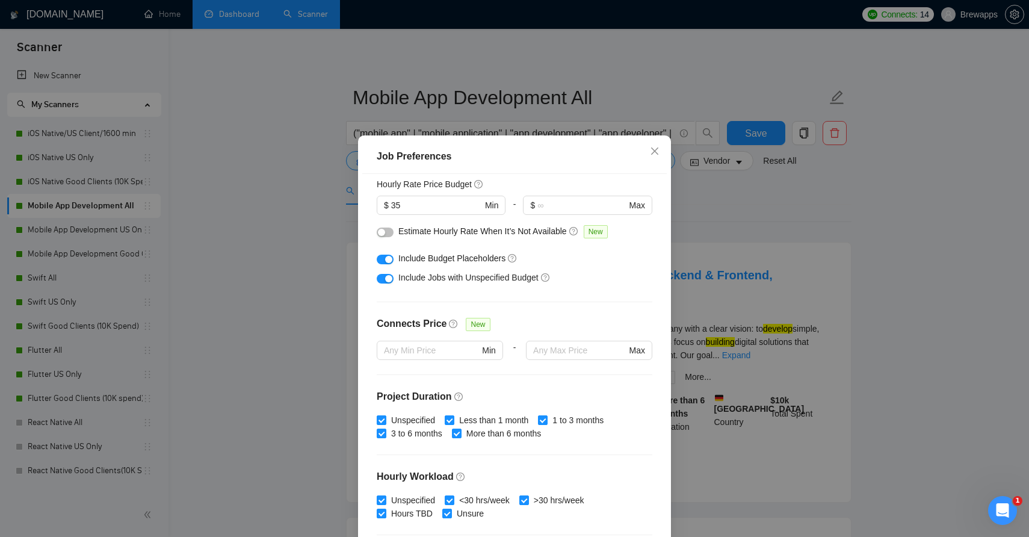
scroll to position [149, 0]
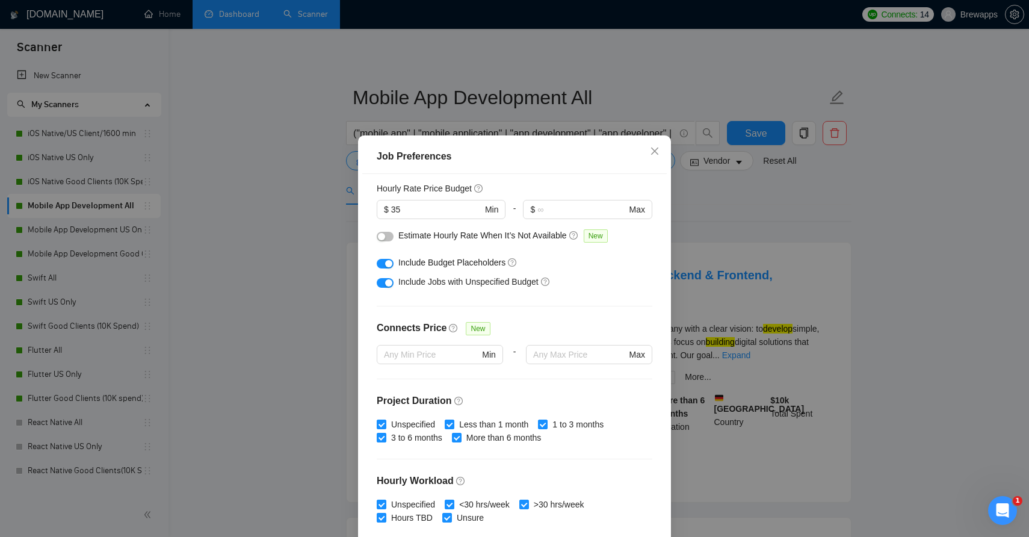
click at [389, 269] on div at bounding box center [385, 262] width 17 height 13
click at [387, 267] on div "button" at bounding box center [388, 263] width 7 height 7
click at [388, 287] on div "button" at bounding box center [388, 282] width 7 height 7
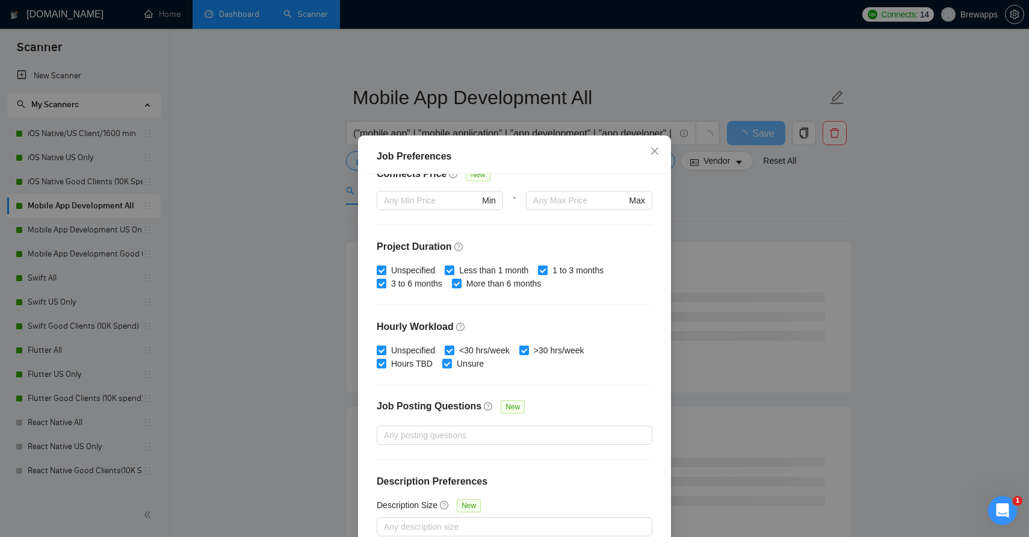
scroll to position [68, 0]
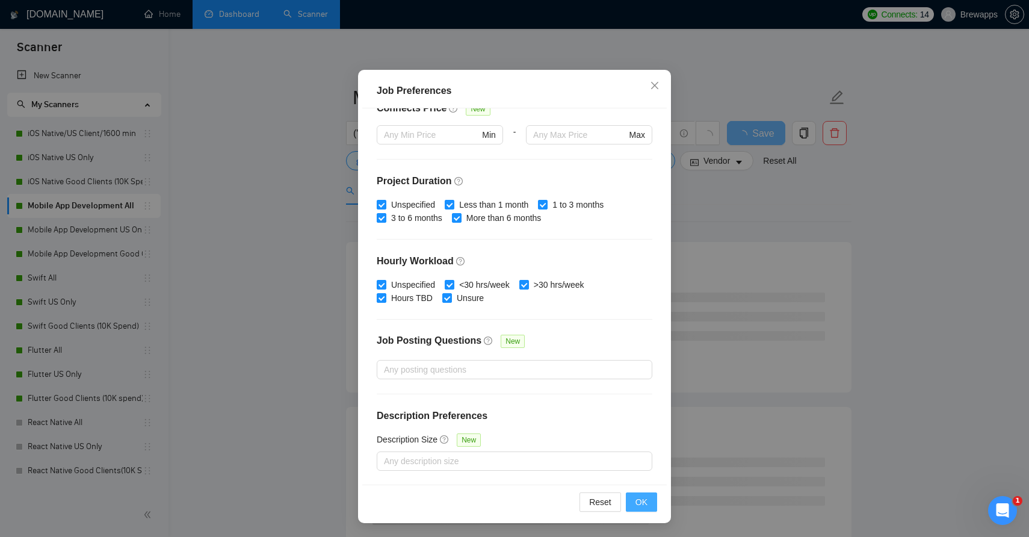
click at [645, 504] on span "OK" at bounding box center [642, 501] width 12 height 13
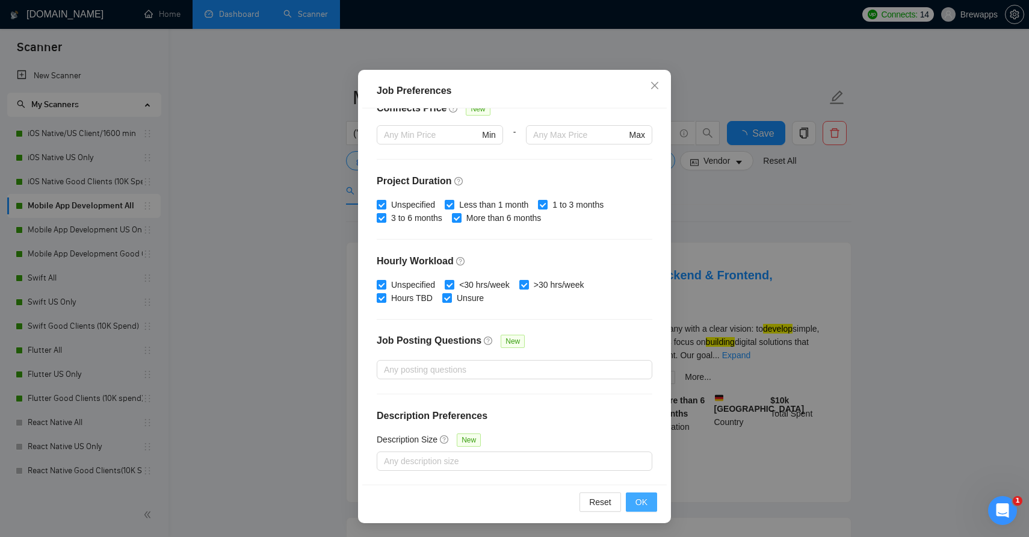
scroll to position [2, 0]
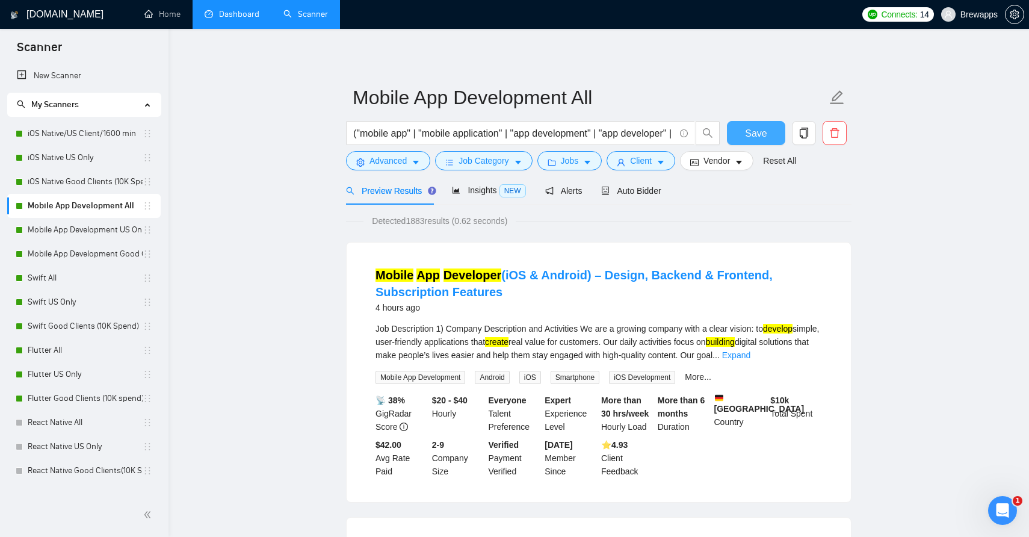
click at [755, 134] on span "Save" at bounding box center [756, 133] width 22 height 15
click at [66, 347] on link "Flutter All" at bounding box center [85, 350] width 115 height 24
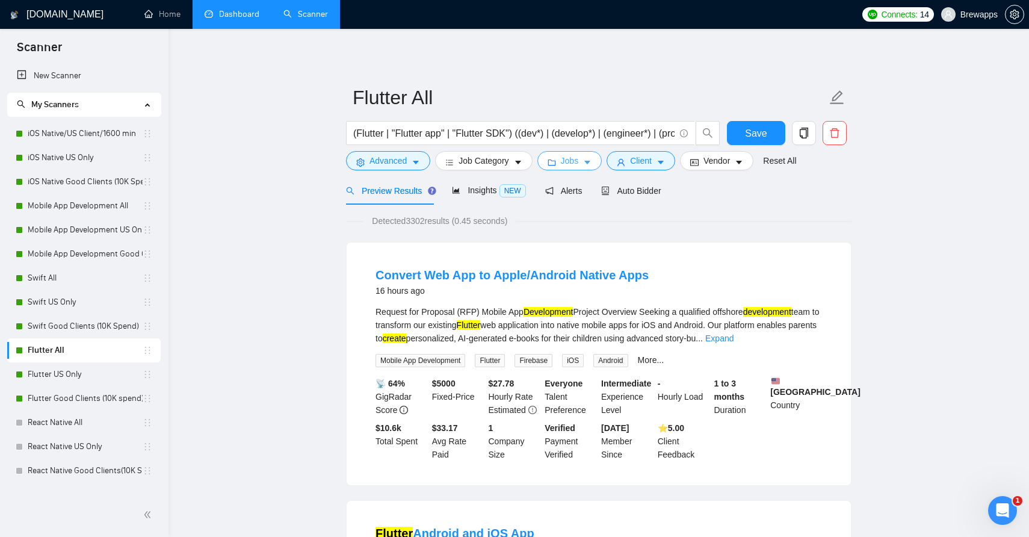
click at [591, 163] on icon "caret-down" at bounding box center [588, 163] width 6 height 4
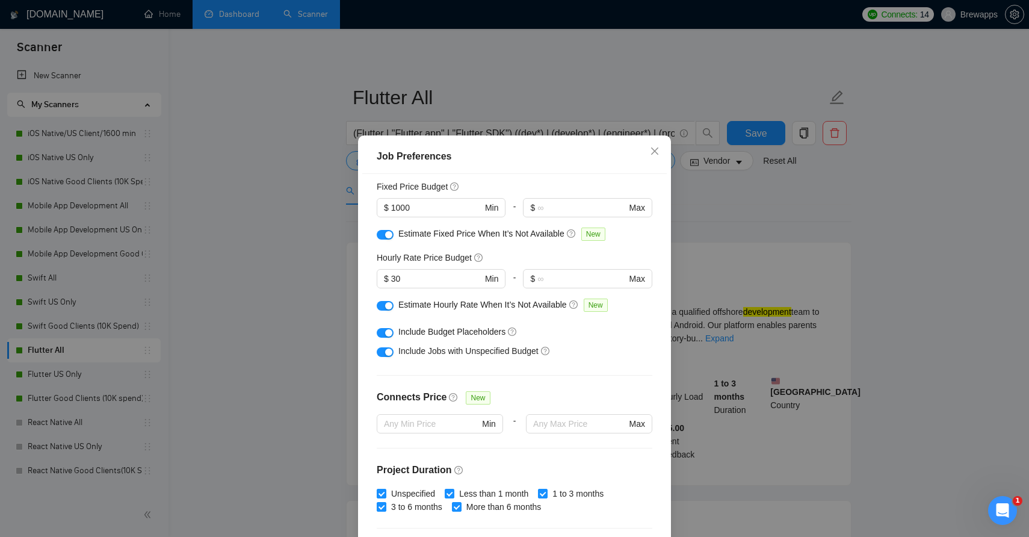
scroll to position [77, 0]
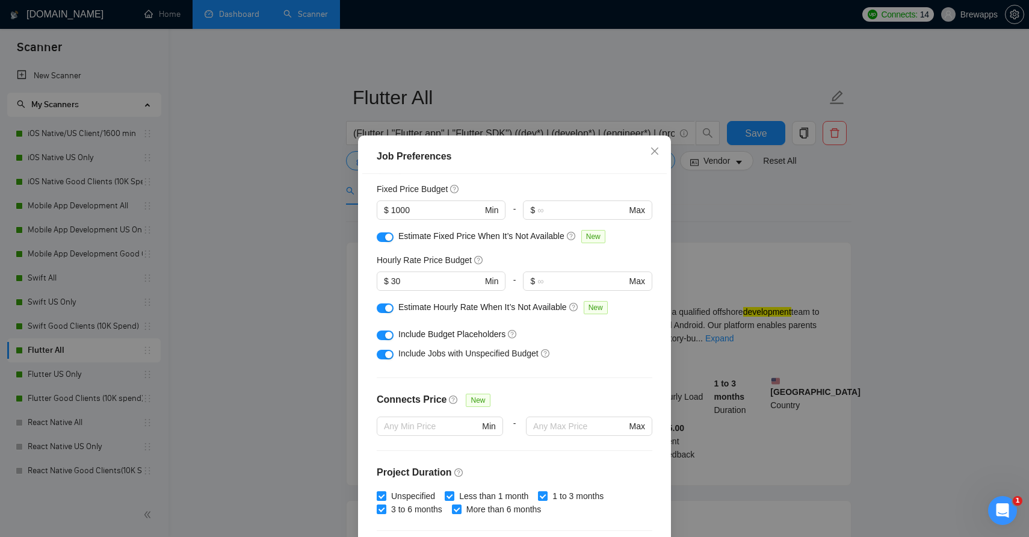
click at [387, 339] on div "button" at bounding box center [388, 335] width 7 height 7
click at [388, 358] on div "button" at bounding box center [388, 354] width 7 height 7
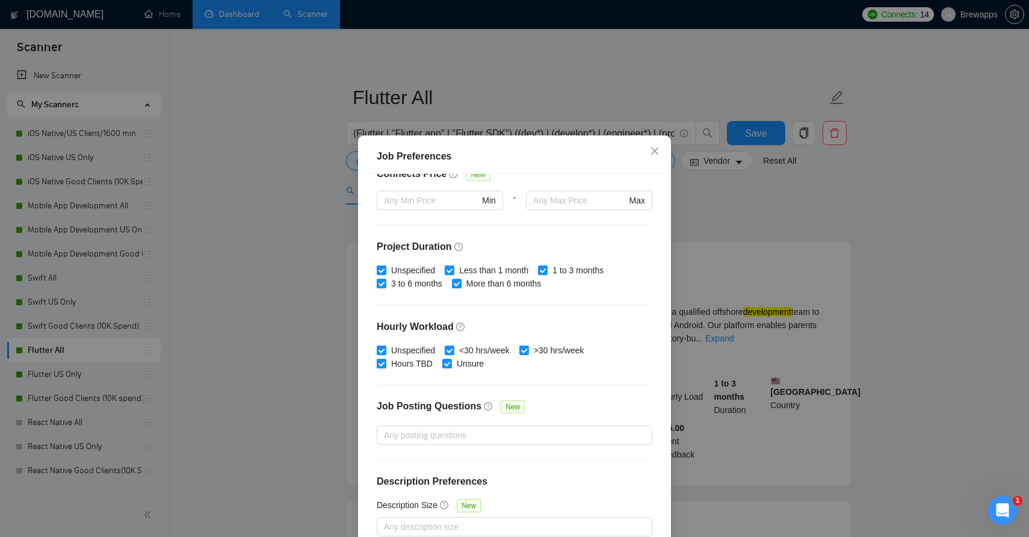
scroll to position [68, 0]
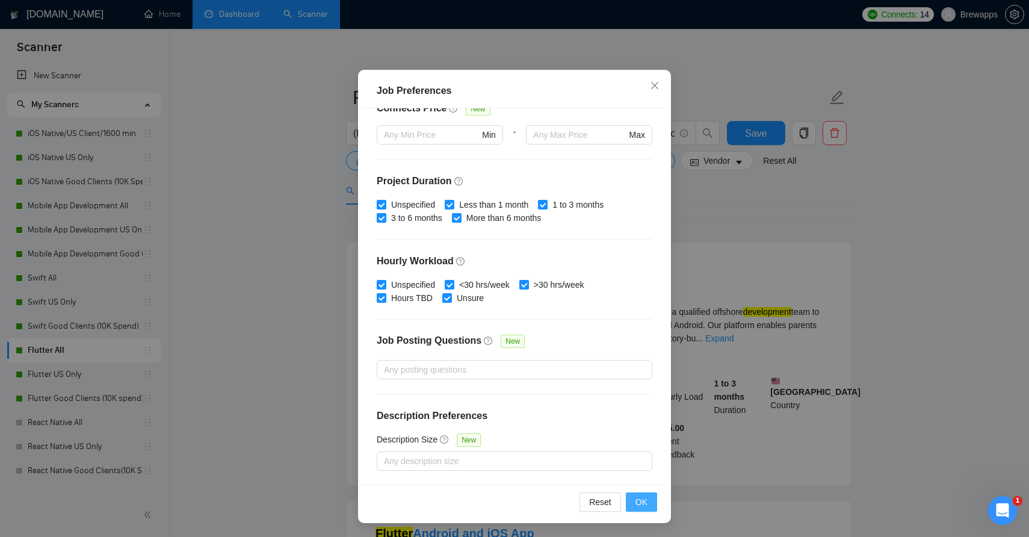
click at [648, 501] on button "OK" at bounding box center [641, 501] width 31 height 19
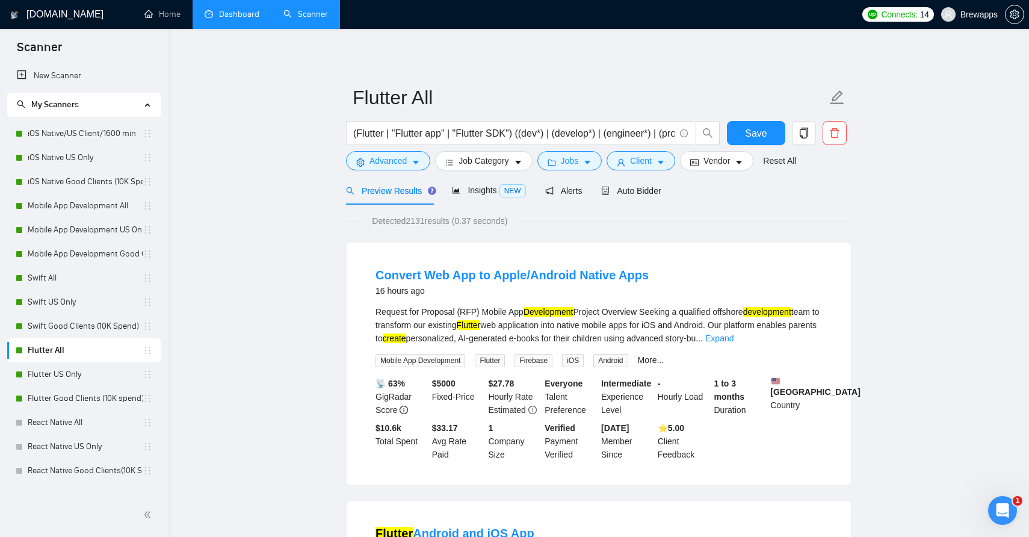
scroll to position [2, 0]
click at [764, 139] on span "Save" at bounding box center [756, 133] width 22 height 15
